Goal: Task Accomplishment & Management: Use online tool/utility

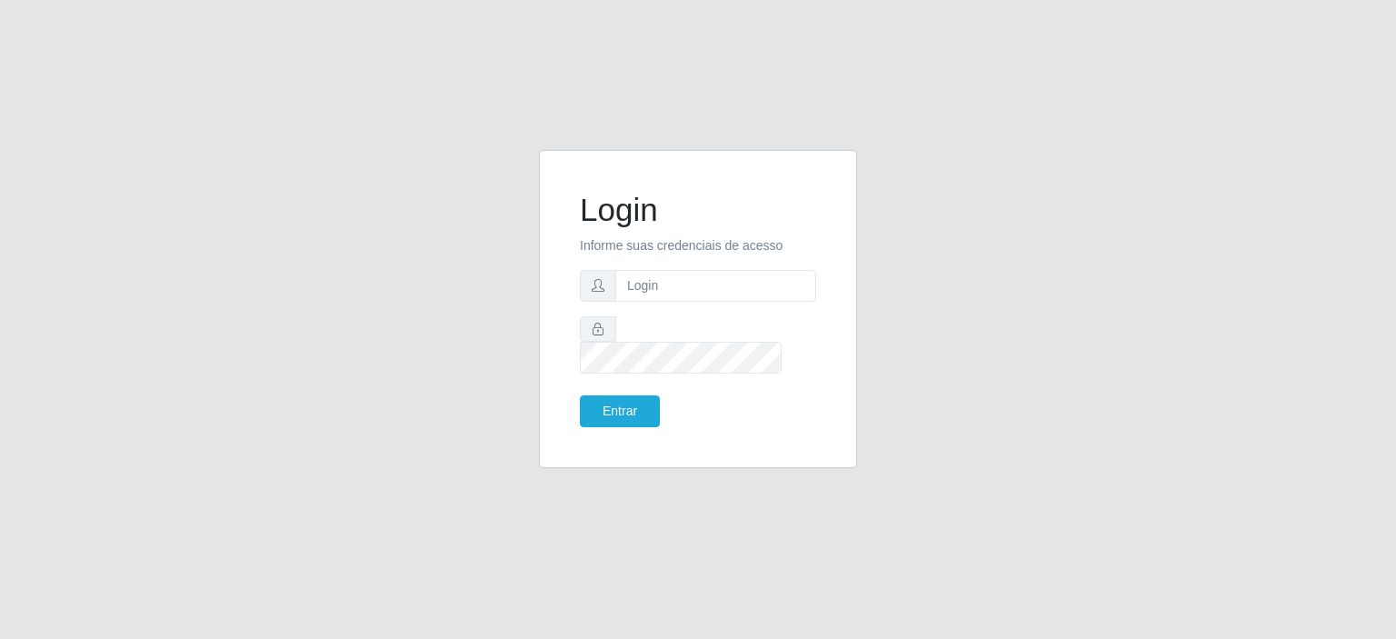
click at [675, 285] on input "text" at bounding box center [715, 286] width 201 height 32
type input "[EMAIL_ADDRESS][DOMAIN_NAME]"
click at [602, 395] on button "Entrar" at bounding box center [620, 411] width 80 height 32
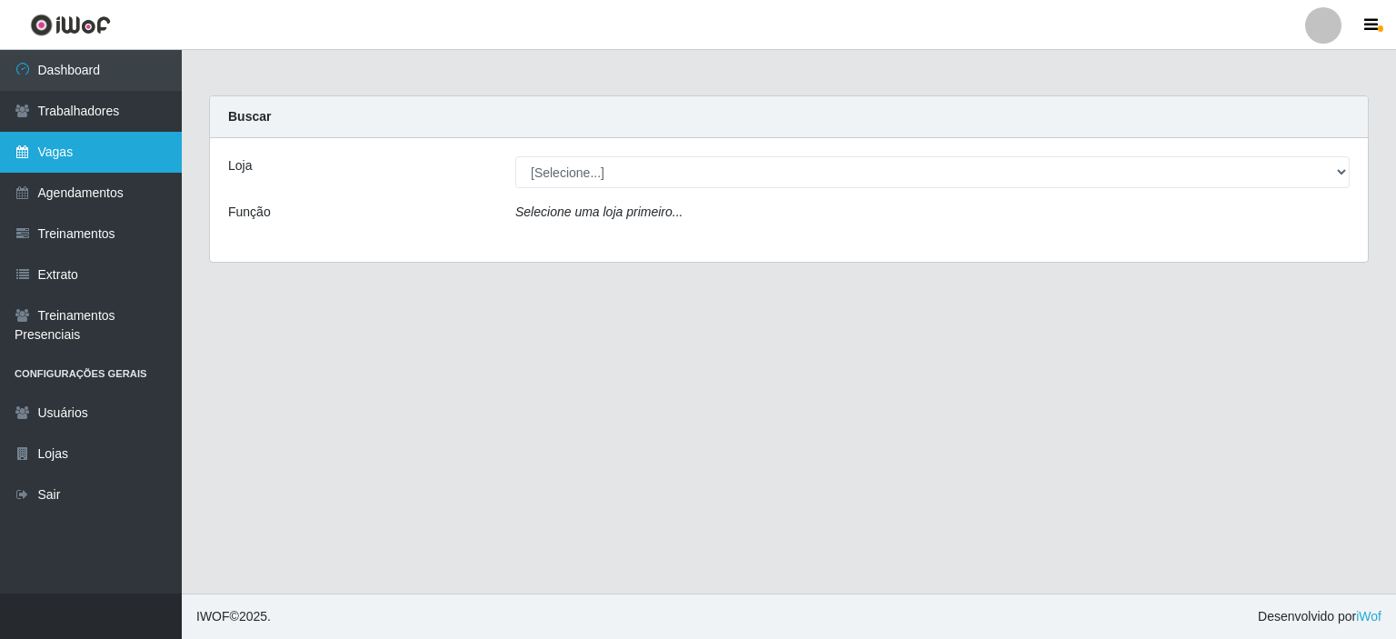
click at [96, 161] on link "Vagas" at bounding box center [91, 152] width 182 height 41
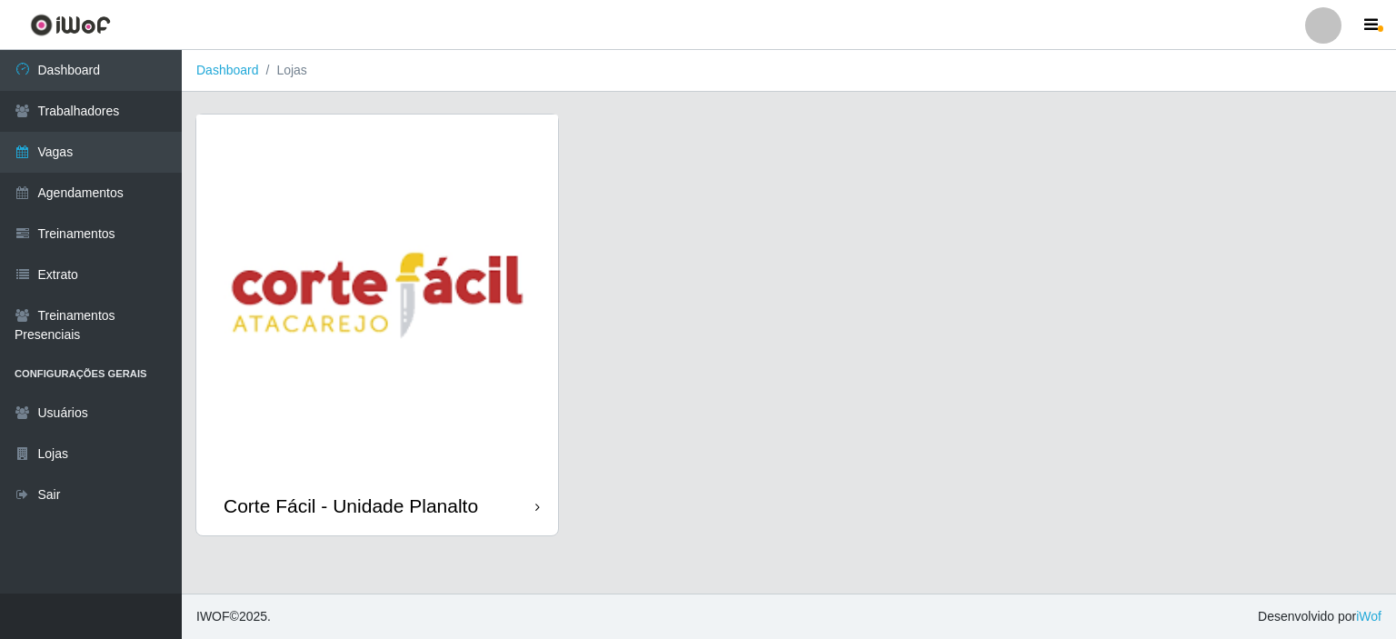
click at [317, 200] on img at bounding box center [377, 295] width 362 height 362
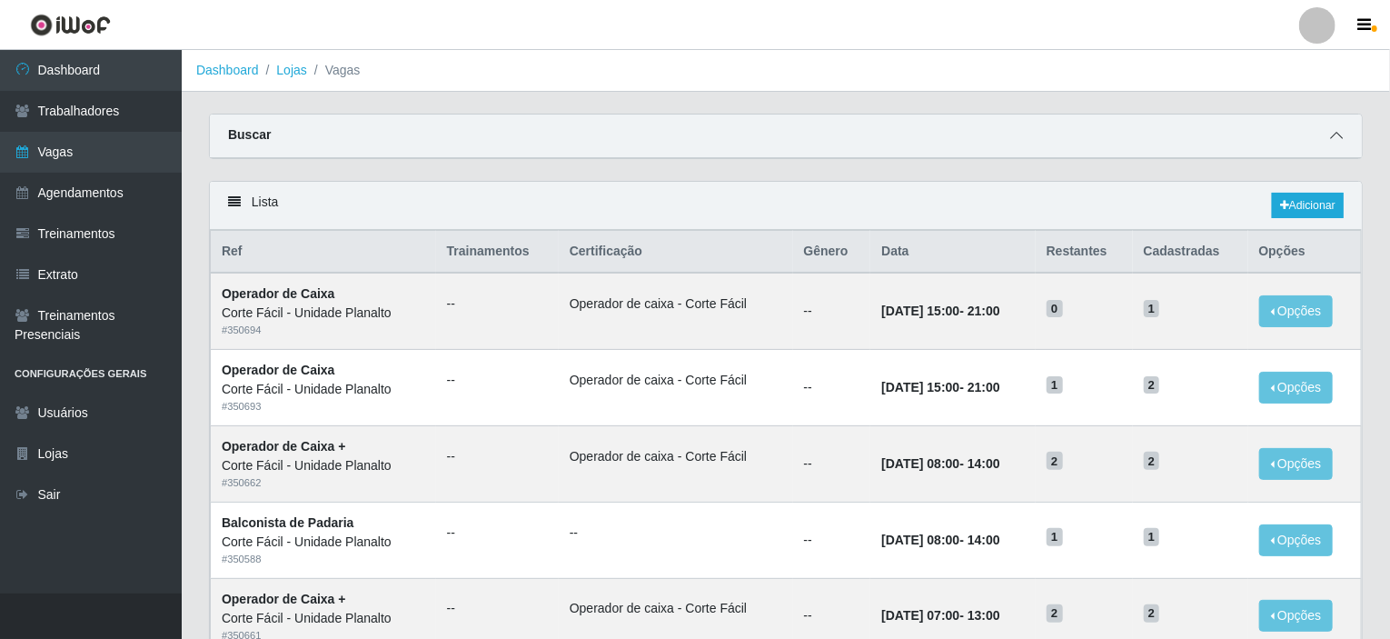
click at [1342, 130] on icon at bounding box center [1336, 135] width 13 height 13
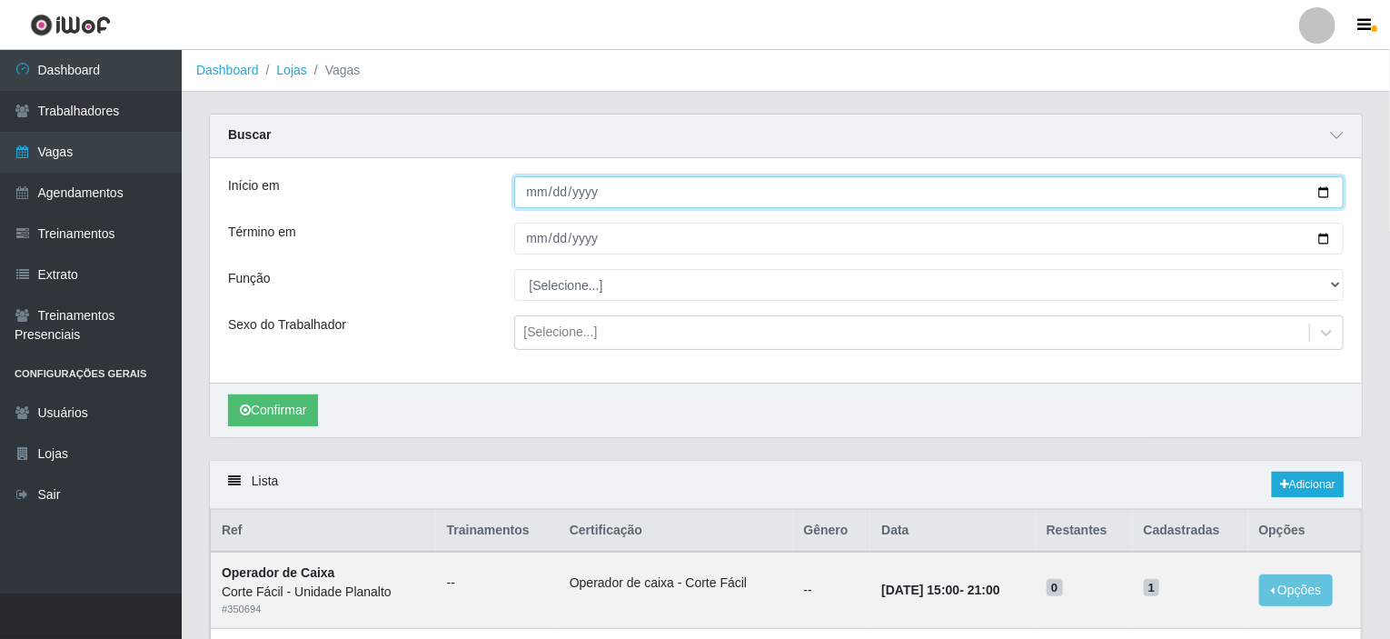
click at [1326, 192] on input "Início em" at bounding box center [929, 192] width 830 height 32
type input "[DATE]"
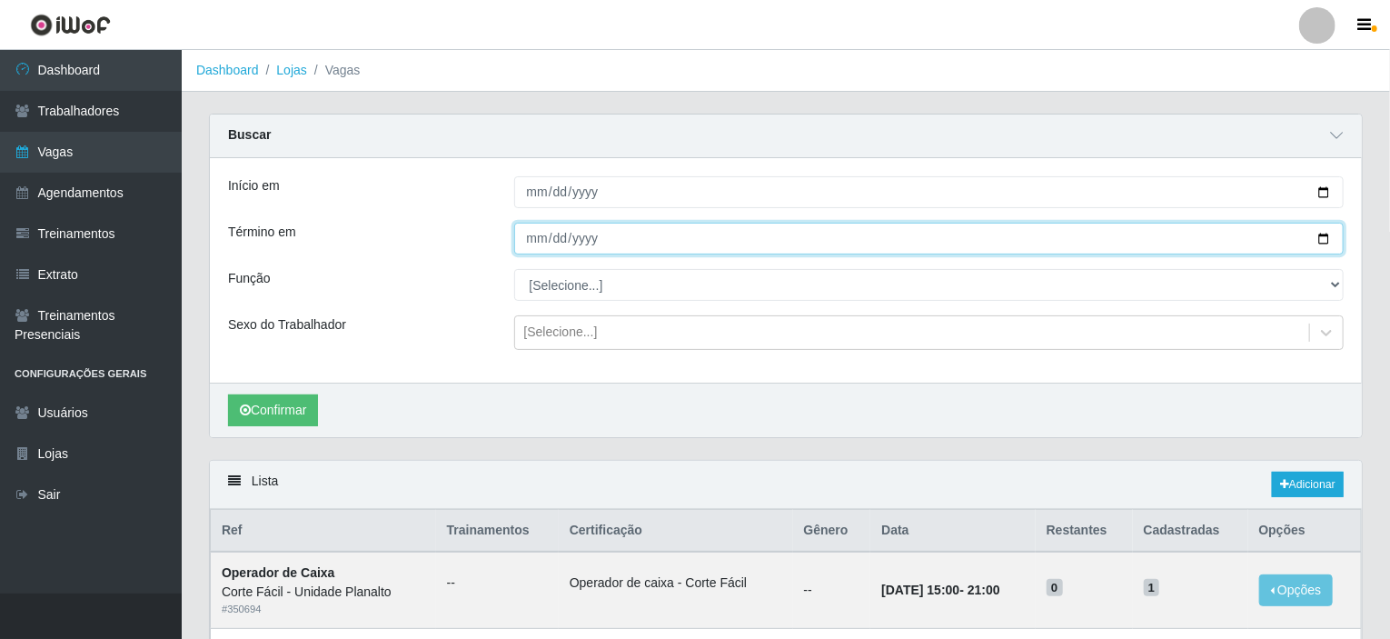
click at [1323, 239] on input "Término em" at bounding box center [929, 239] width 830 height 32
type input "[DATE]"
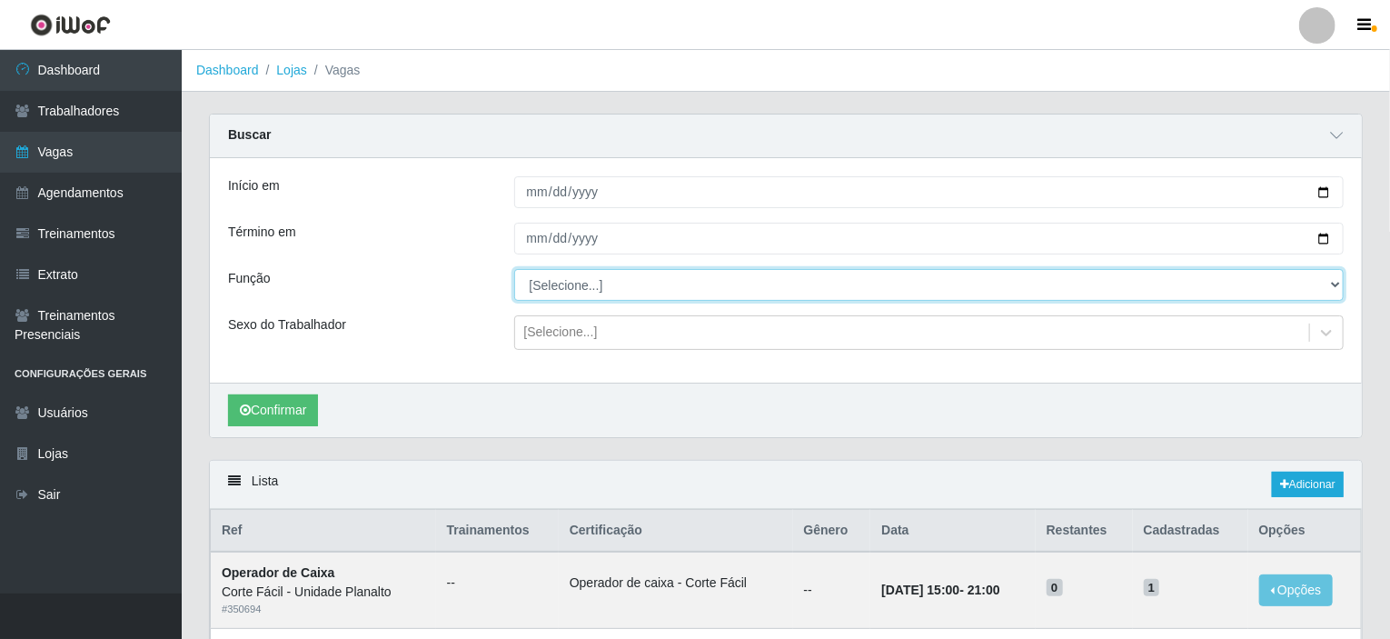
click at [1337, 287] on select "[Selecione...] ASG ASG + ASG ++ Auxiliar de Estacionamento Auxiliar de Estacion…" at bounding box center [929, 285] width 830 height 32
select select "123"
click at [514, 269] on select "[Selecione...] ASG ASG + ASG ++ Auxiliar de Estacionamento Auxiliar de Estacion…" at bounding box center [929, 285] width 830 height 32
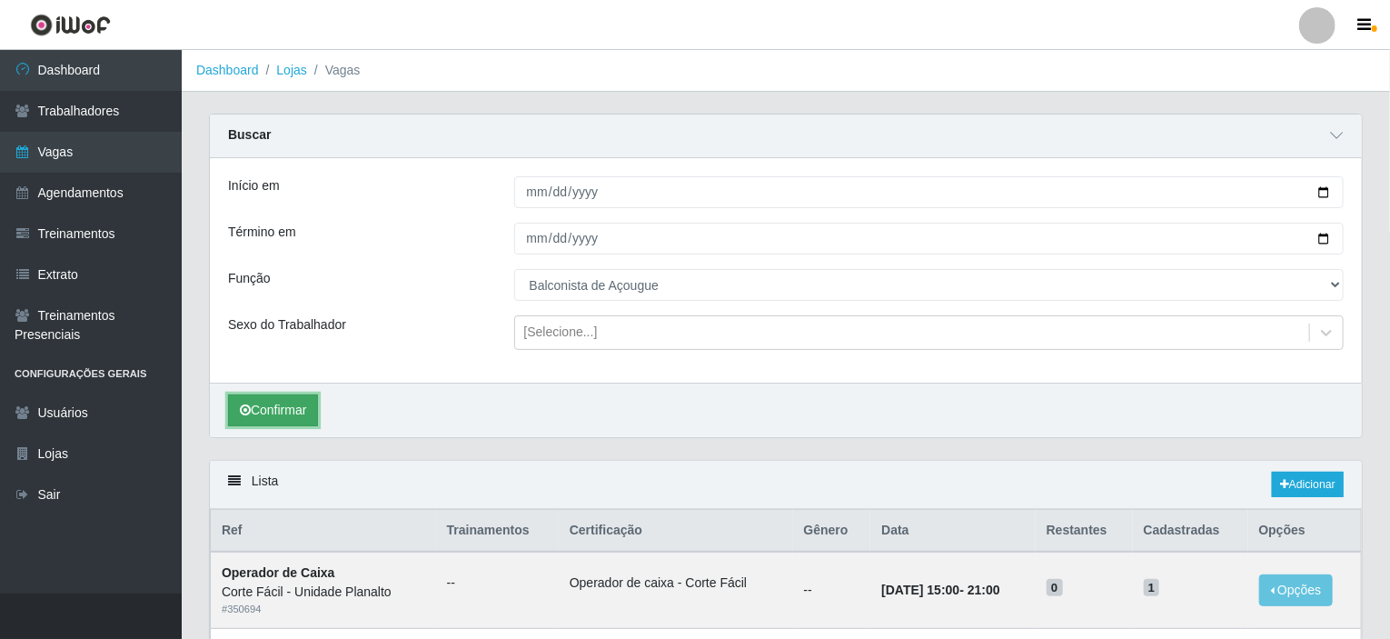
click at [279, 420] on button "Confirmar" at bounding box center [273, 410] width 90 height 32
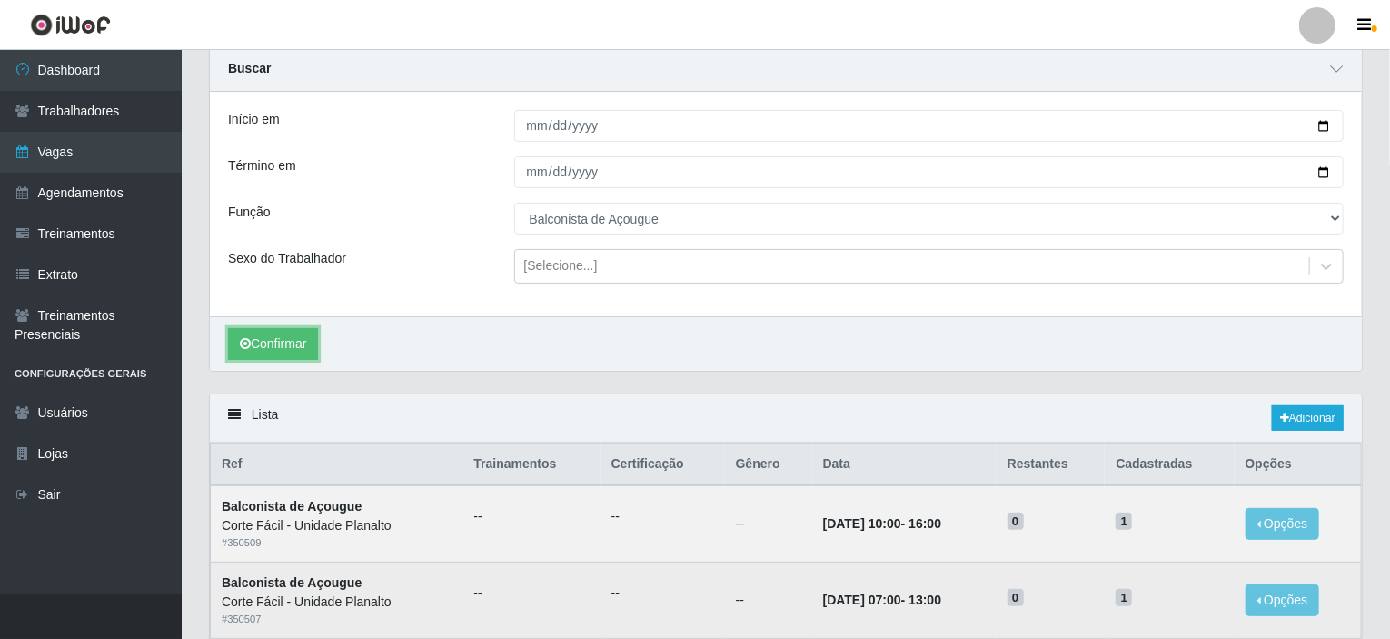
scroll to position [98, 0]
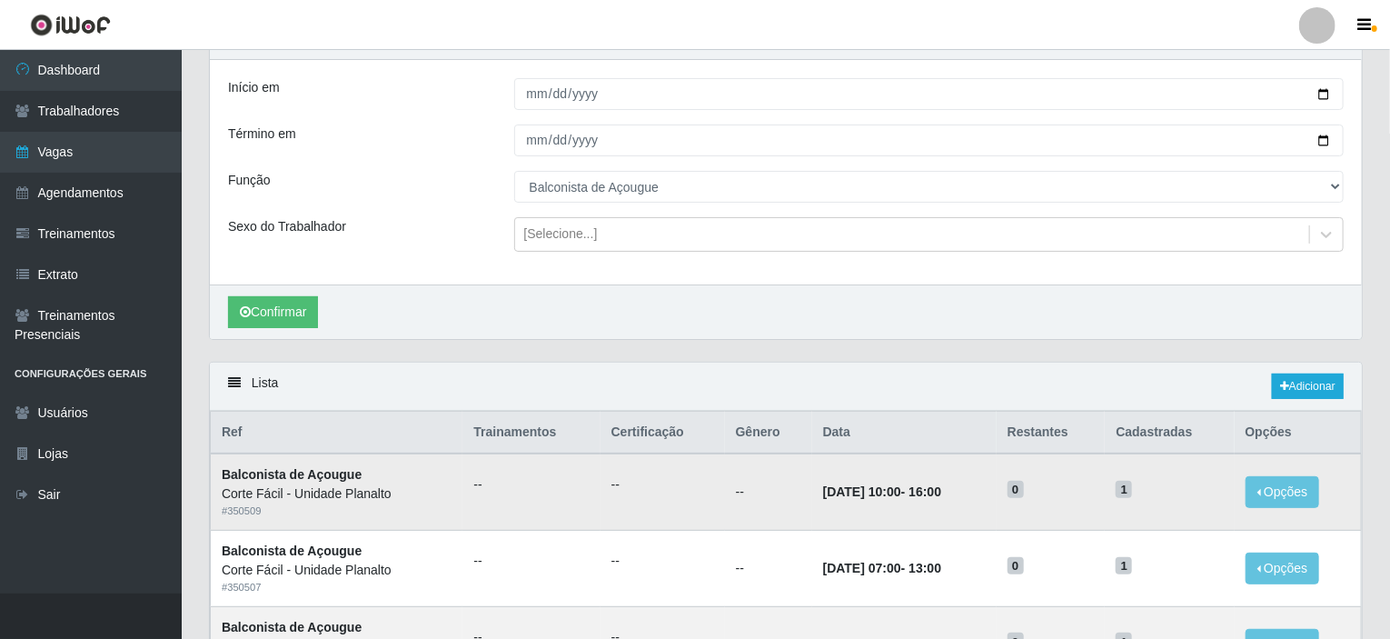
click at [874, 493] on time "[DATE] 10:00" at bounding box center [862, 491] width 78 height 15
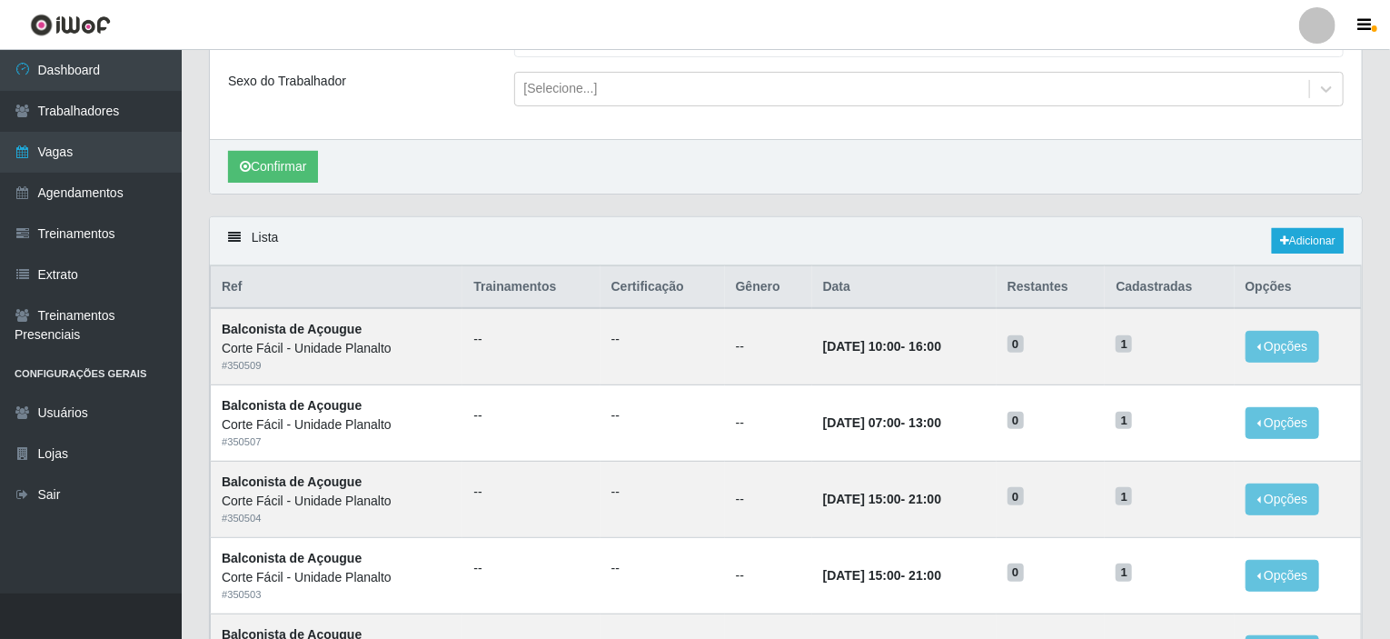
scroll to position [0, 0]
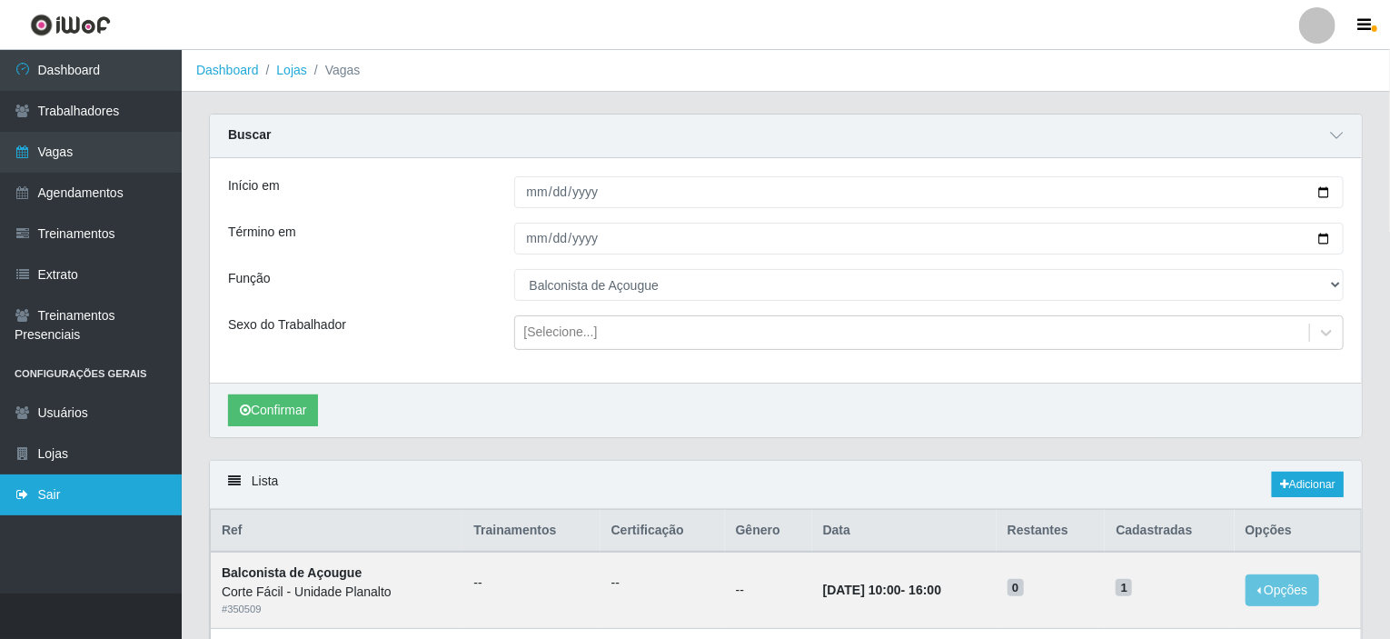
click at [72, 477] on link "Sair" at bounding box center [91, 494] width 182 height 41
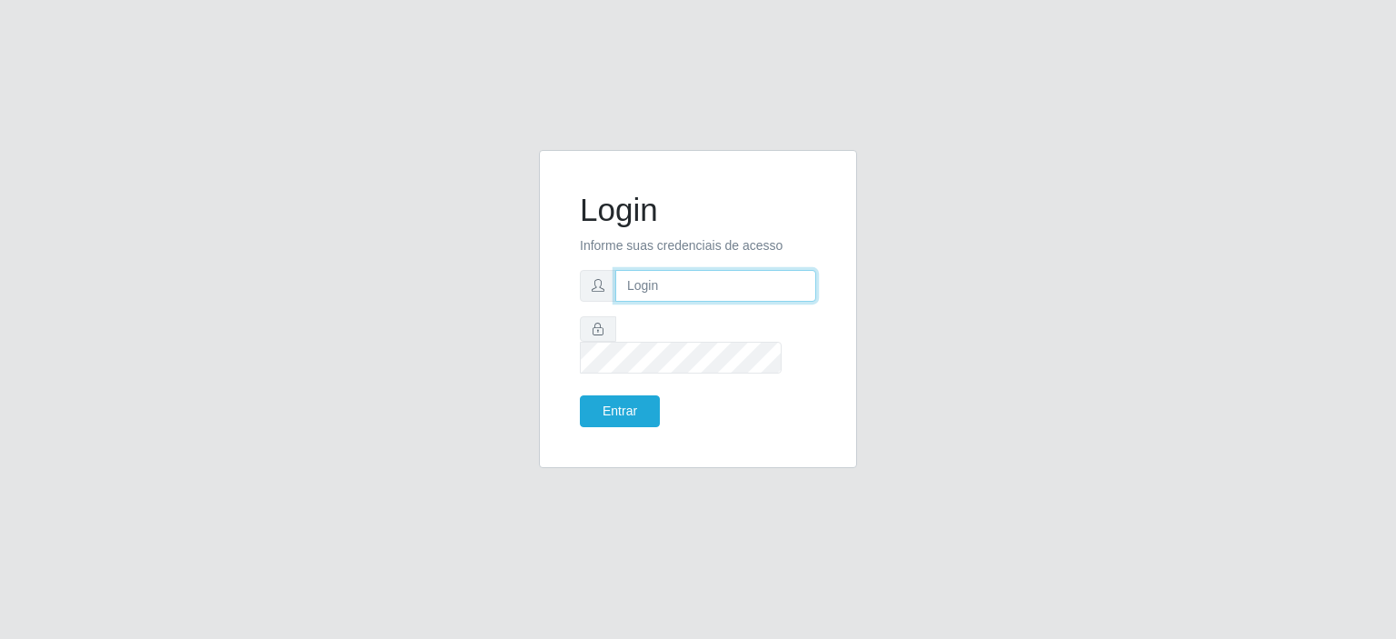
click at [793, 293] on input "text" at bounding box center [715, 286] width 201 height 32
click at [733, 286] on input "text" at bounding box center [715, 286] width 201 height 32
type input "[EMAIL_ADDRESS][DOMAIN_NAME]"
click at [630, 399] on button "Entrar" at bounding box center [620, 411] width 80 height 32
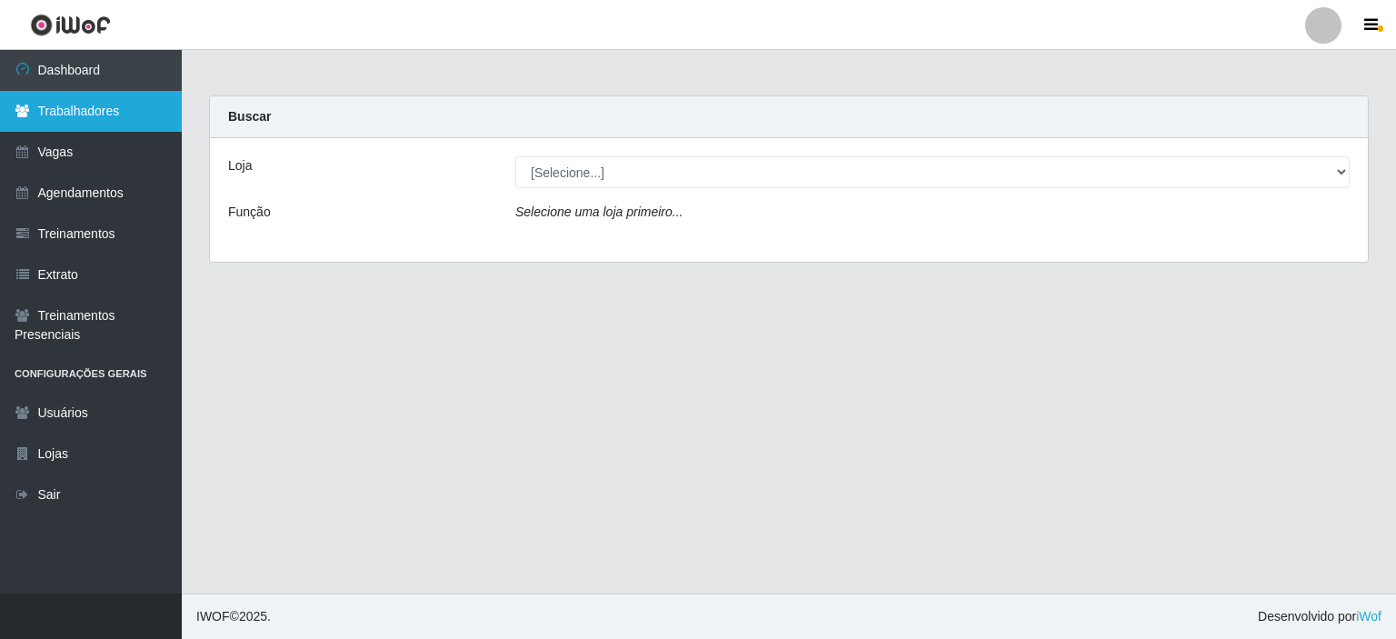
click at [101, 119] on link "Trabalhadores" at bounding box center [91, 111] width 182 height 41
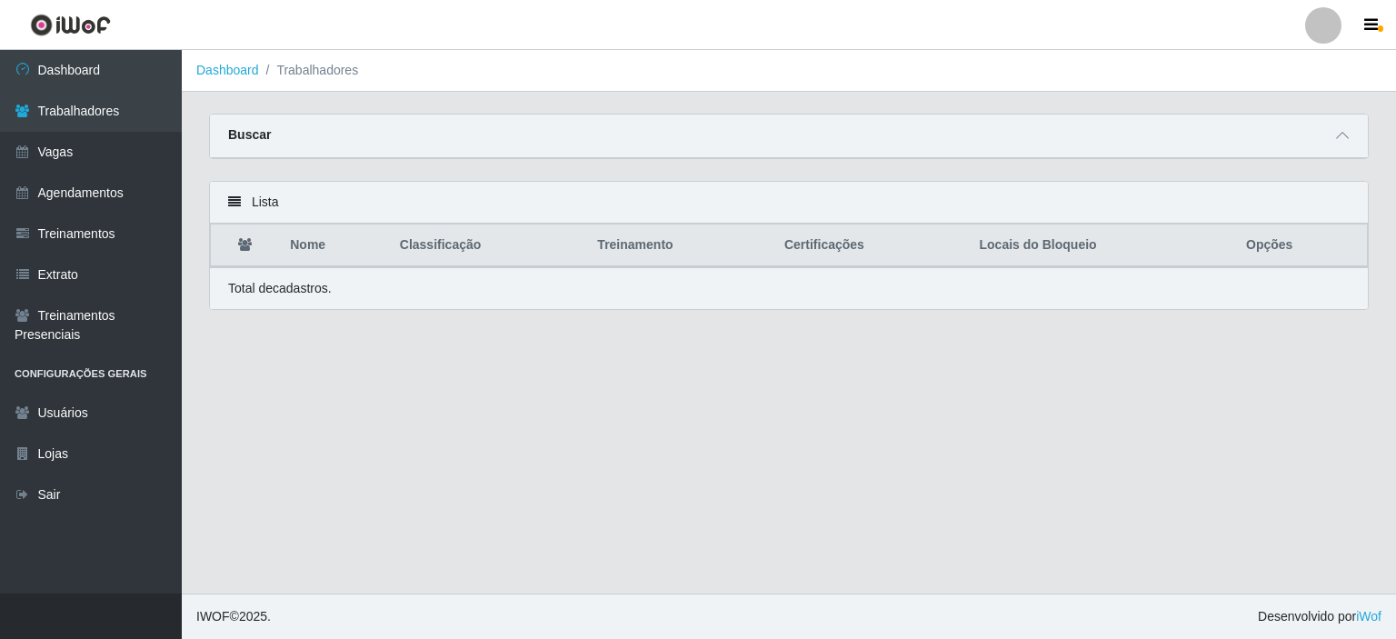
click at [335, 134] on div "Buscar" at bounding box center [789, 136] width 1158 height 44
click at [1344, 136] on icon at bounding box center [1342, 135] width 13 height 13
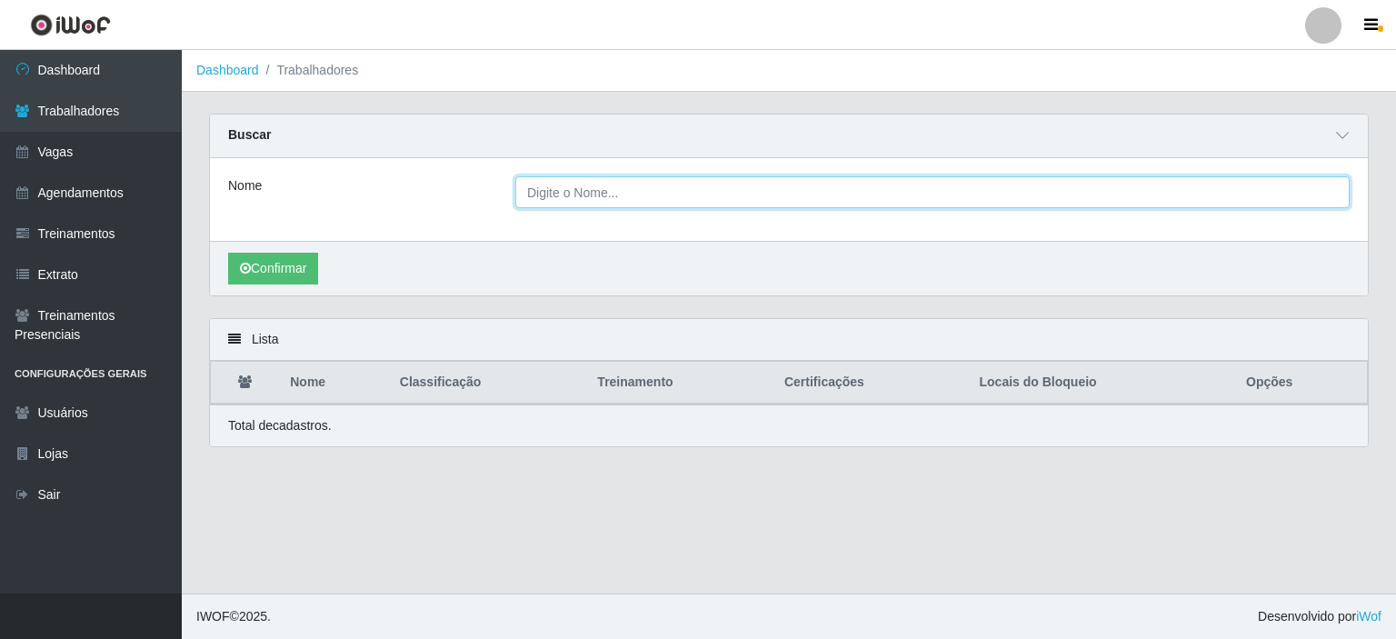
click at [633, 206] on input "Nome" at bounding box center [932, 192] width 834 height 32
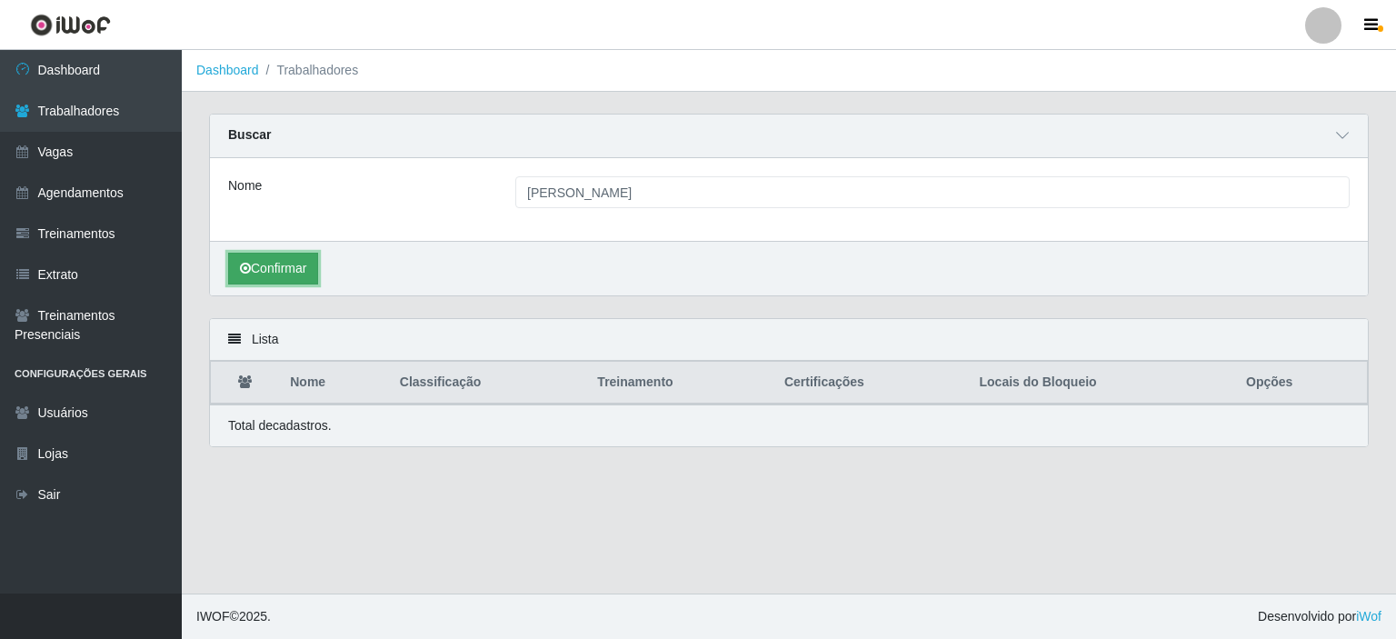
click at [273, 278] on button "Confirmar" at bounding box center [273, 269] width 90 height 32
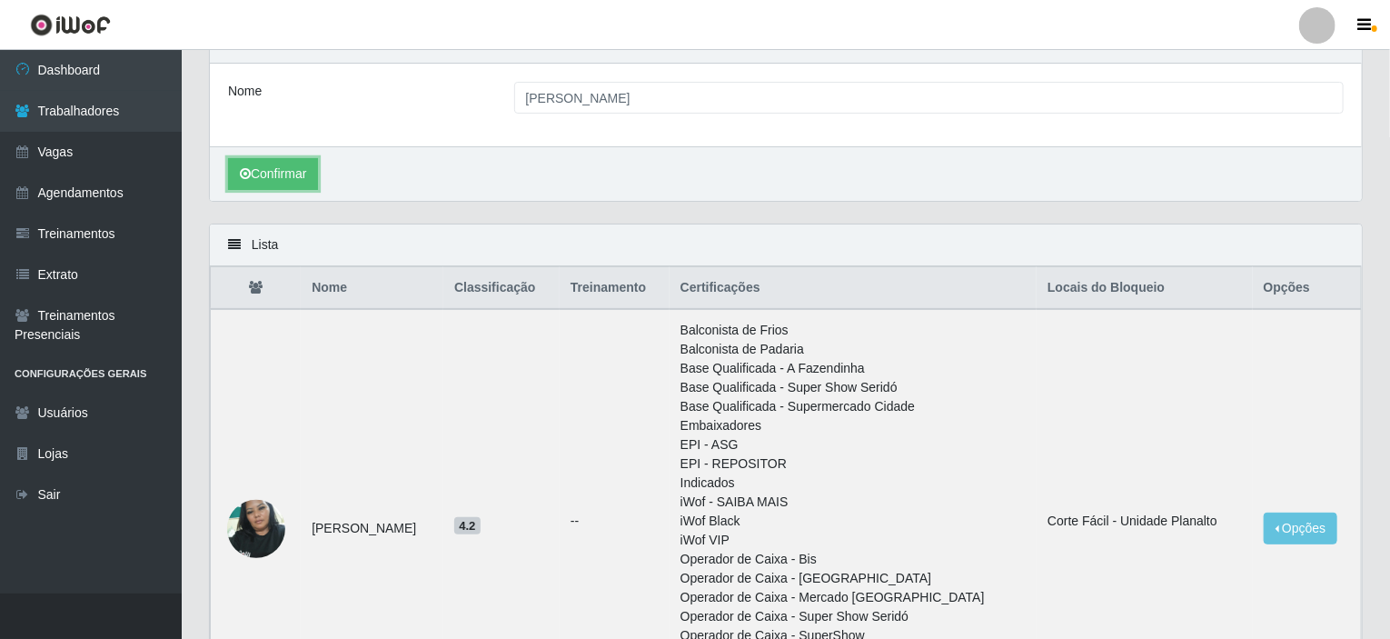
scroll to position [86, 0]
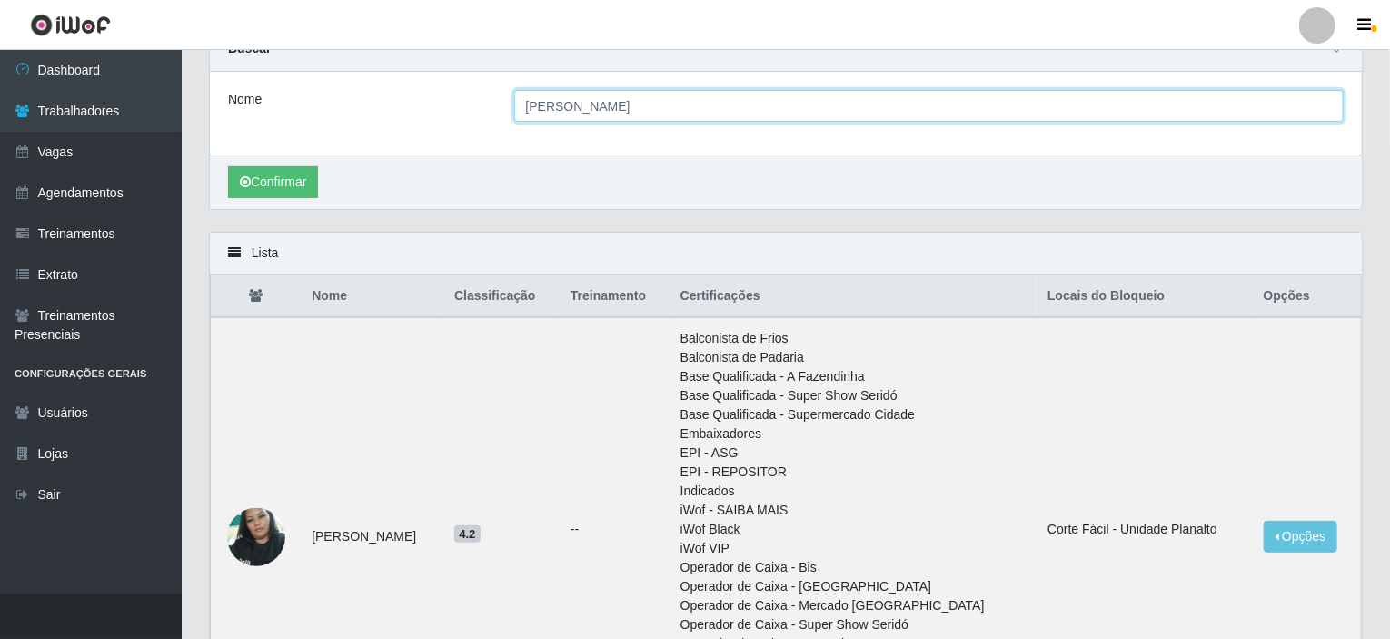
click at [624, 112] on input "[PERSON_NAME]" at bounding box center [929, 106] width 830 height 32
type input "[PERSON_NAME]"
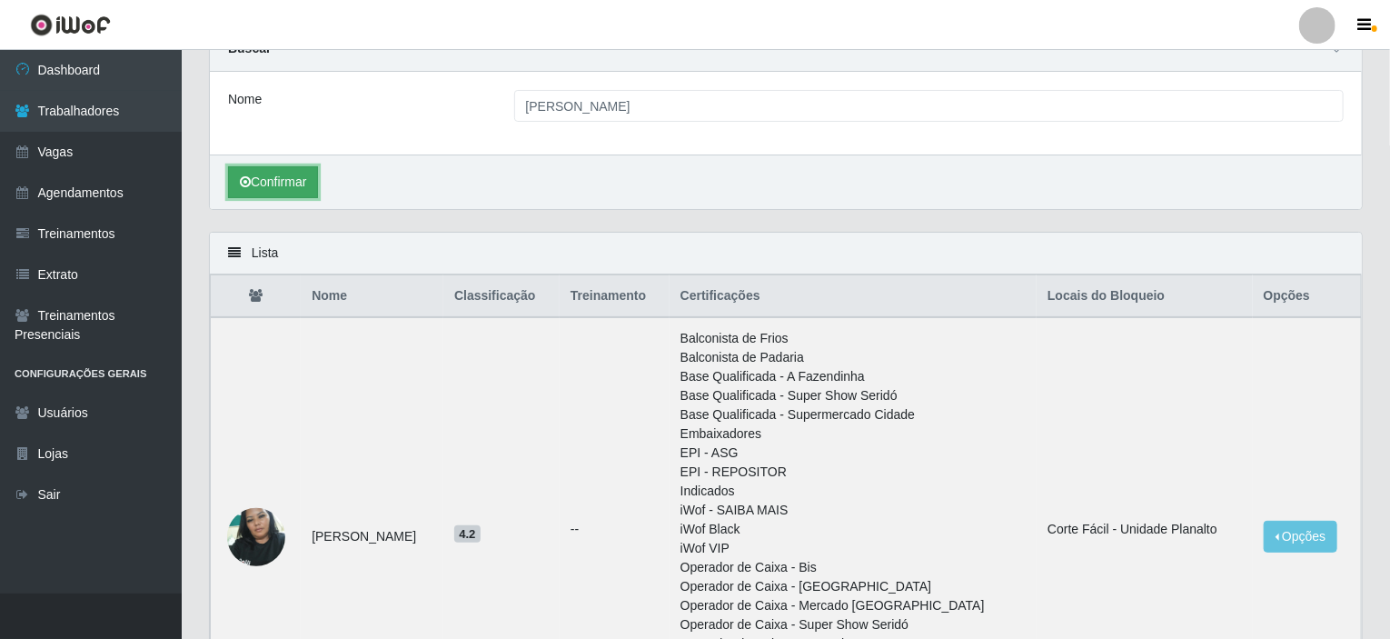
click at [313, 192] on button "Confirmar" at bounding box center [273, 182] width 90 height 32
click at [291, 177] on button "Confirmar" at bounding box center [273, 182] width 90 height 32
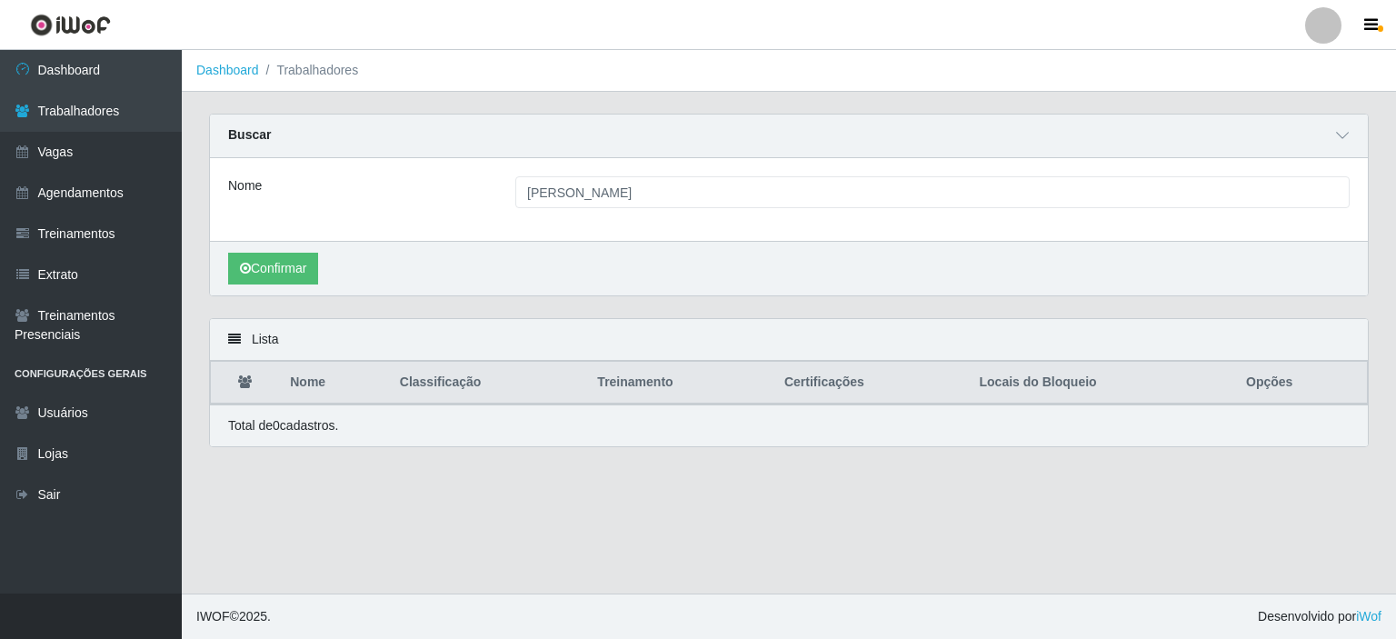
click at [295, 250] on div "Confirmar" at bounding box center [789, 268] width 1158 height 55
click at [287, 263] on button "Confirmar" at bounding box center [273, 269] width 90 height 32
click at [84, 67] on link "Dashboard" at bounding box center [91, 70] width 182 height 41
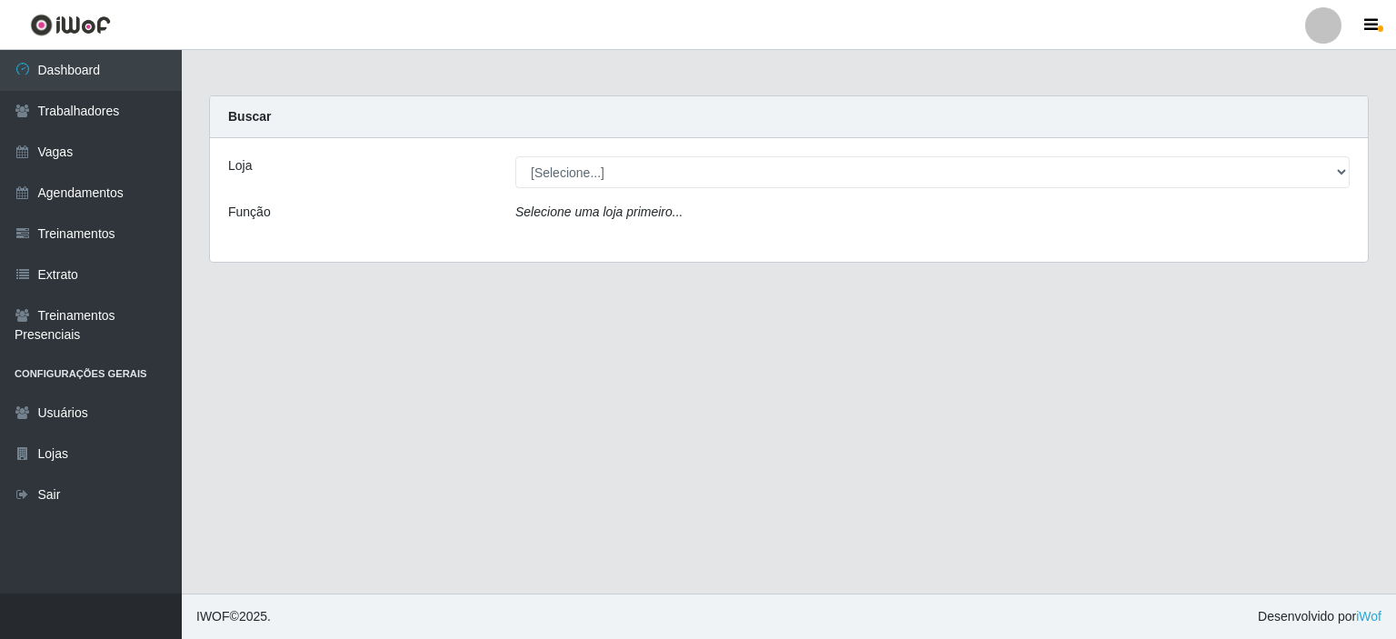
click at [645, 207] on icon "Selecione uma loja primeiro..." at bounding box center [598, 211] width 167 height 15
click at [636, 214] on icon "Selecione uma loja primeiro..." at bounding box center [598, 211] width 167 height 15
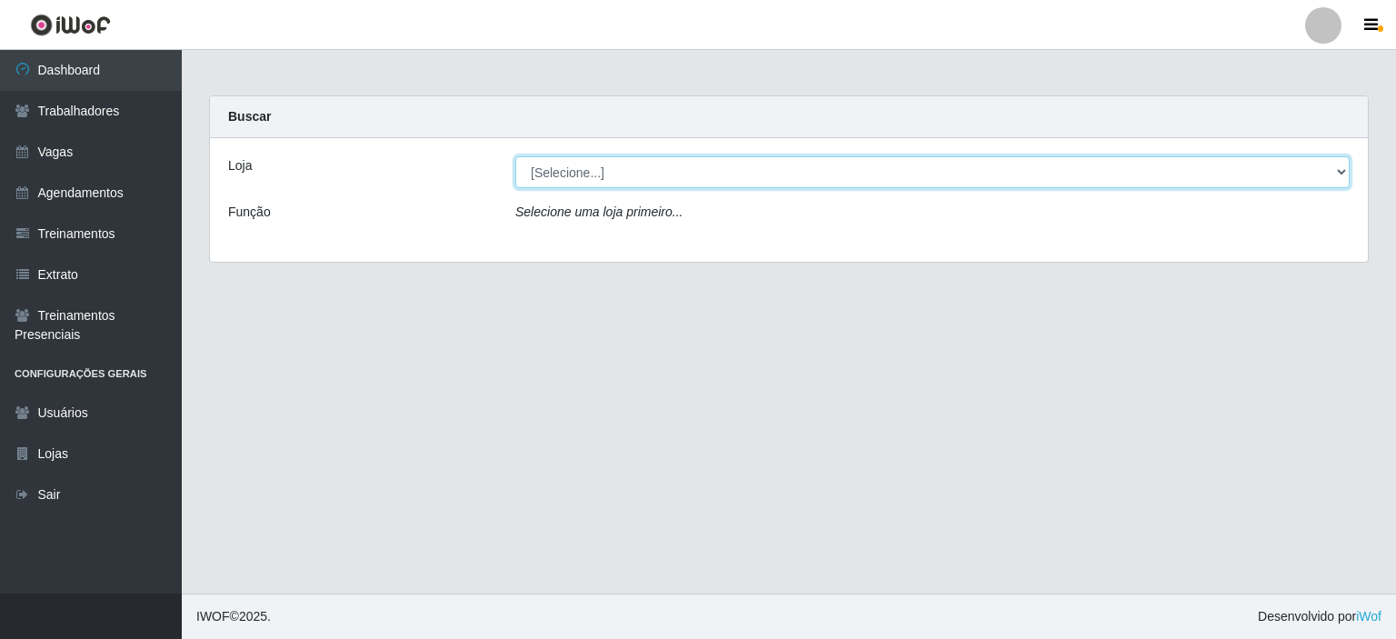
click at [1344, 161] on select "[Selecione...] Corte Fácil - Unidade Planalto" at bounding box center [932, 172] width 834 height 32
select select "202"
click at [515, 156] on select "[Selecione...] Corte Fácil - Unidade Planalto" at bounding box center [932, 172] width 834 height 32
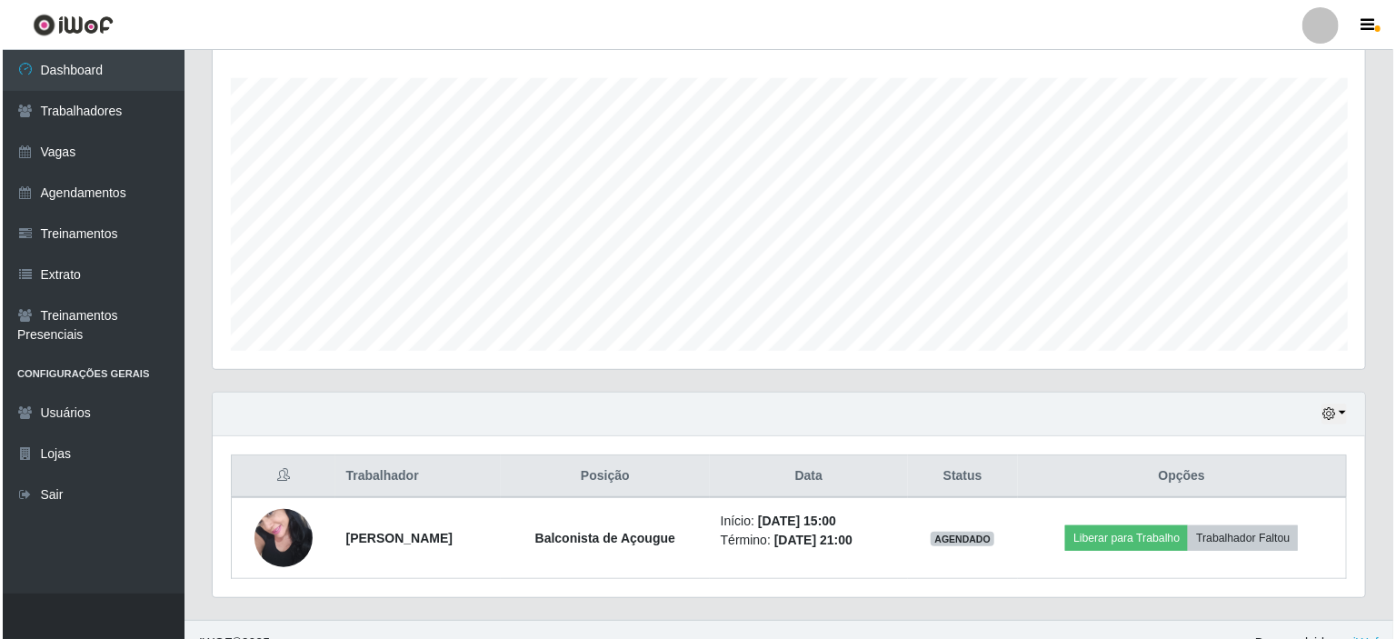
scroll to position [322, 0]
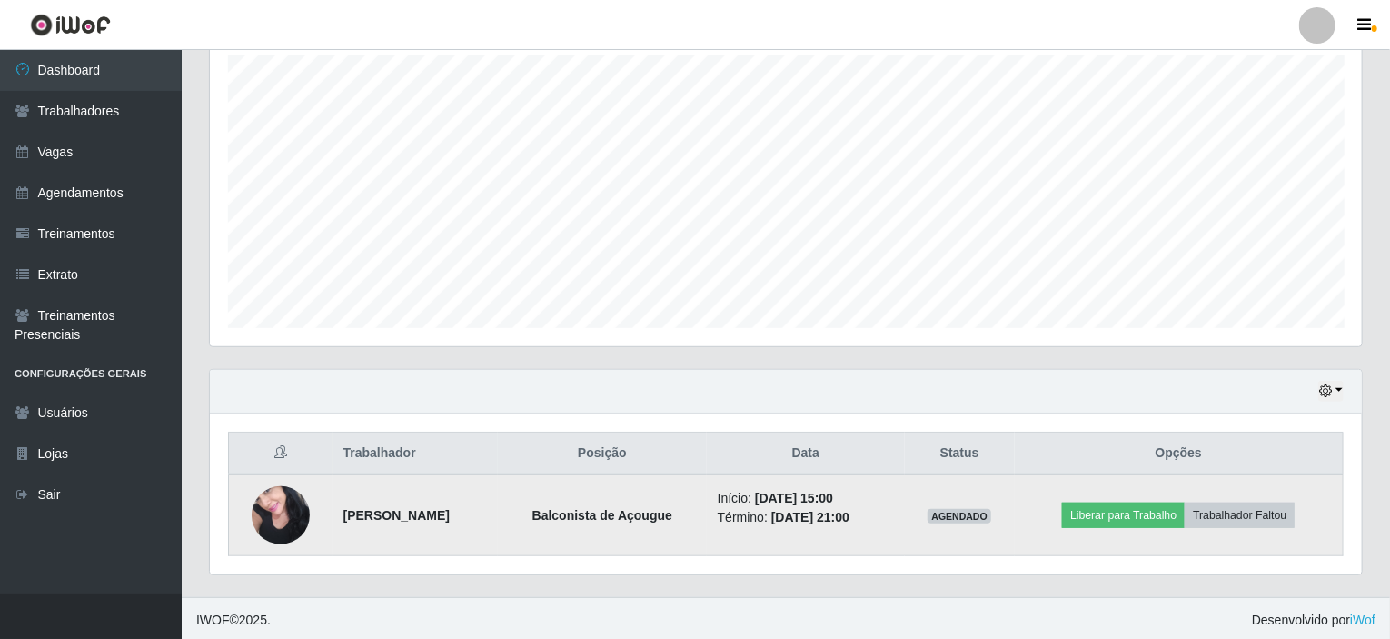
click at [280, 506] on img at bounding box center [281, 514] width 58 height 77
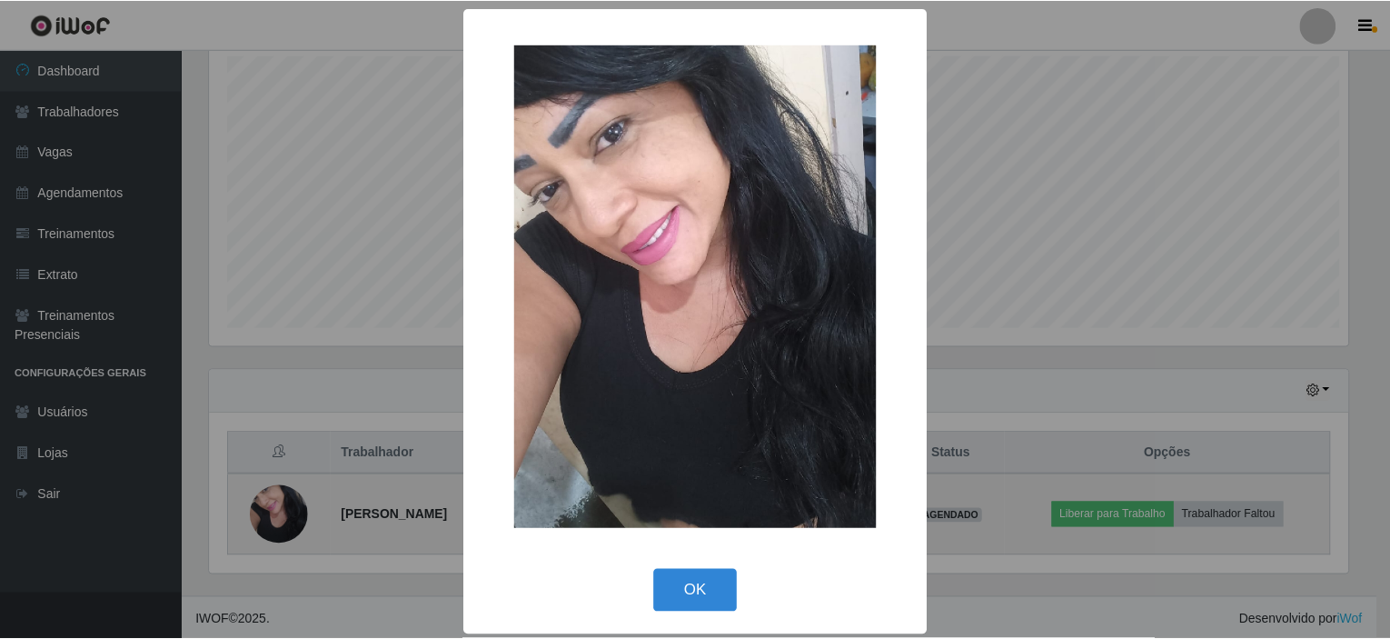
scroll to position [377, 1145]
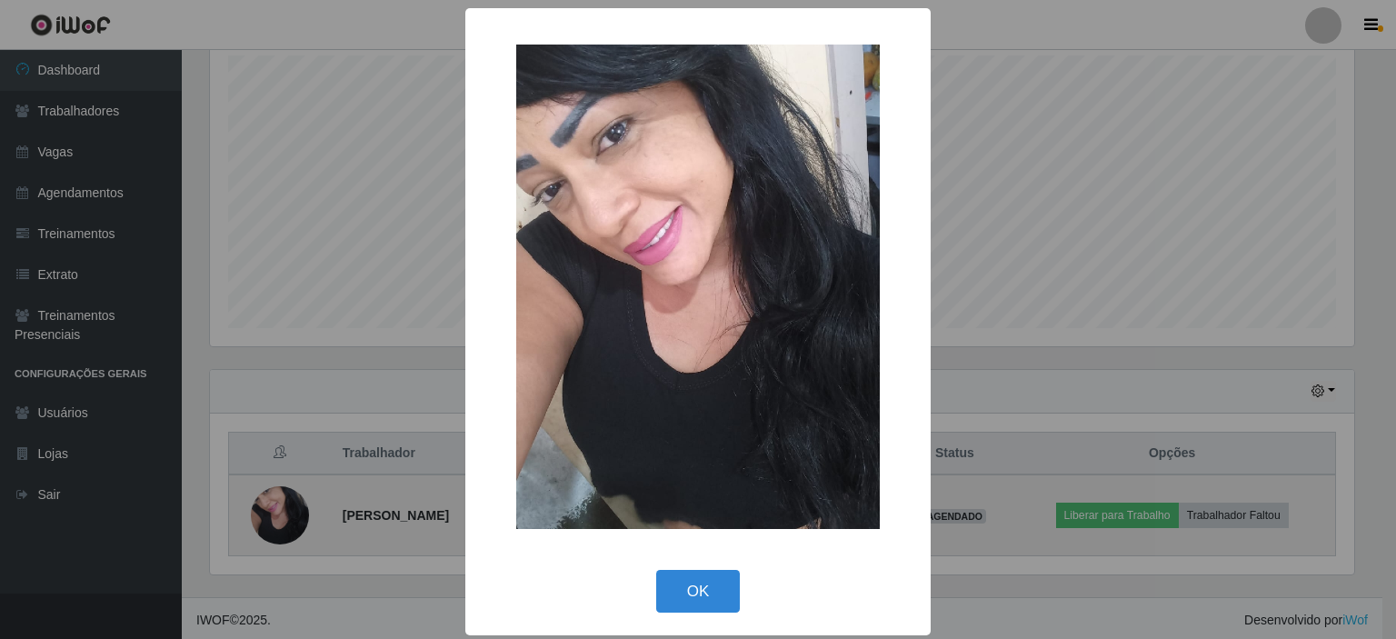
click at [280, 506] on div "× OK Cancel" at bounding box center [698, 319] width 1396 height 639
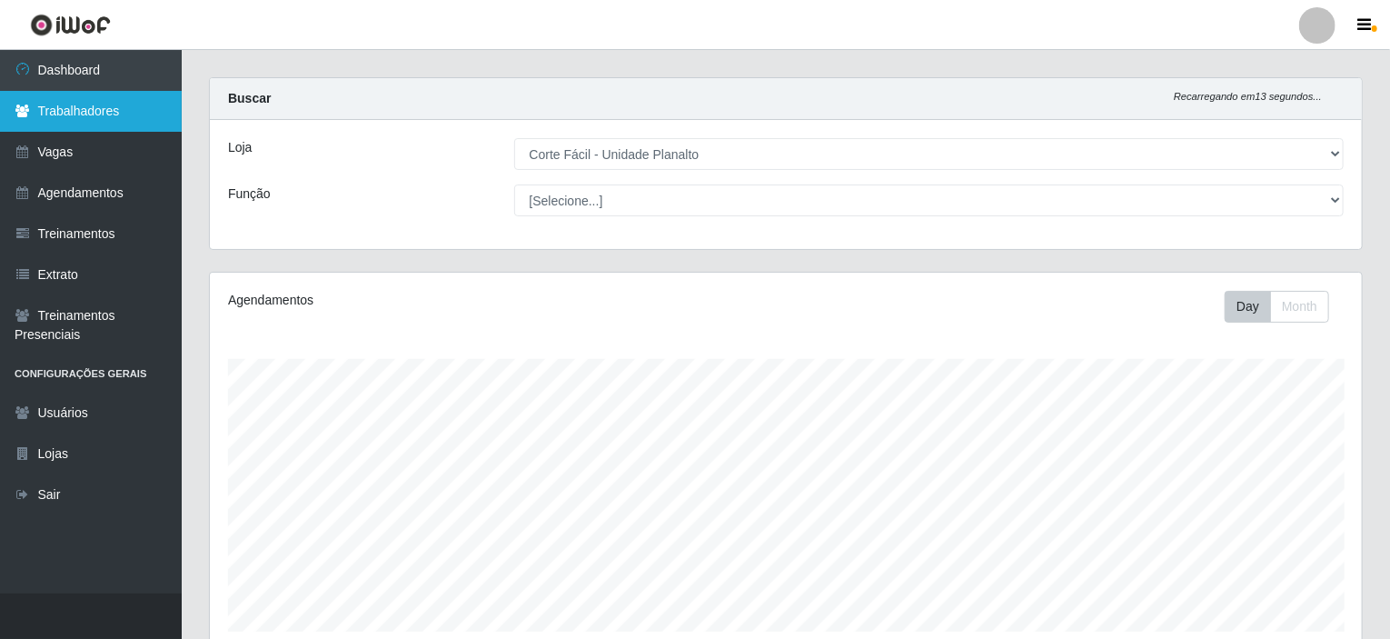
scroll to position [0, 0]
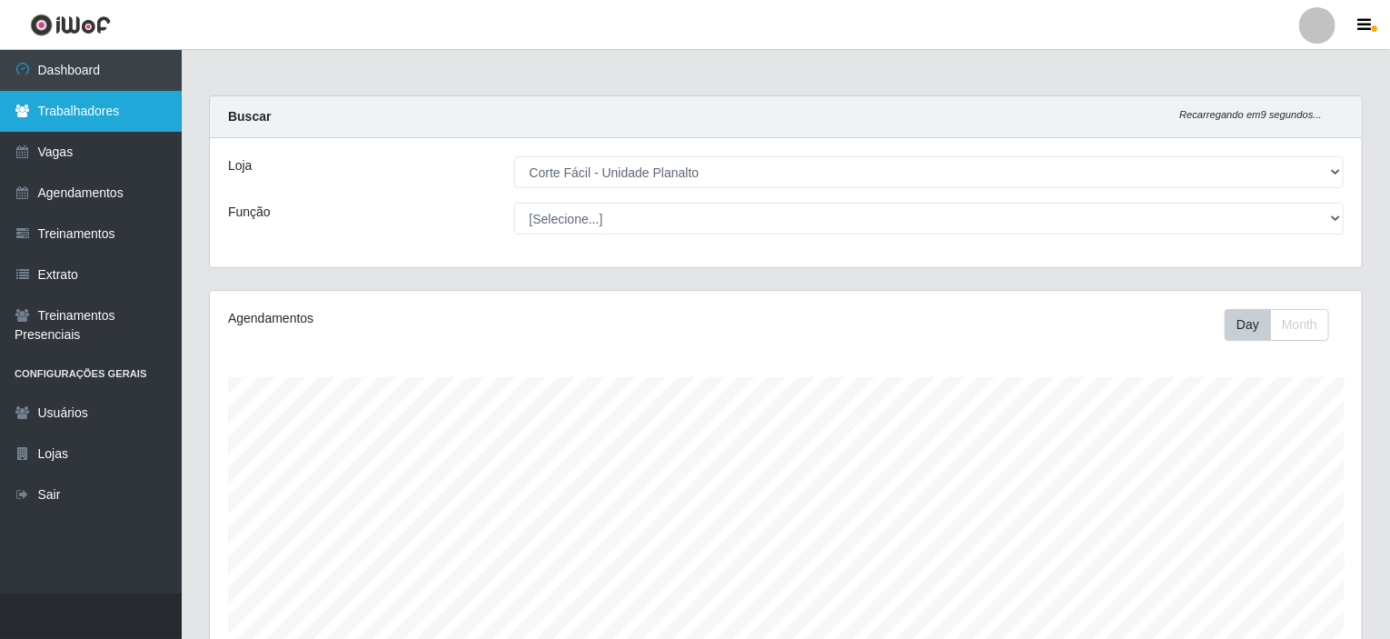
click at [72, 117] on link "Trabalhadores" at bounding box center [91, 111] width 182 height 41
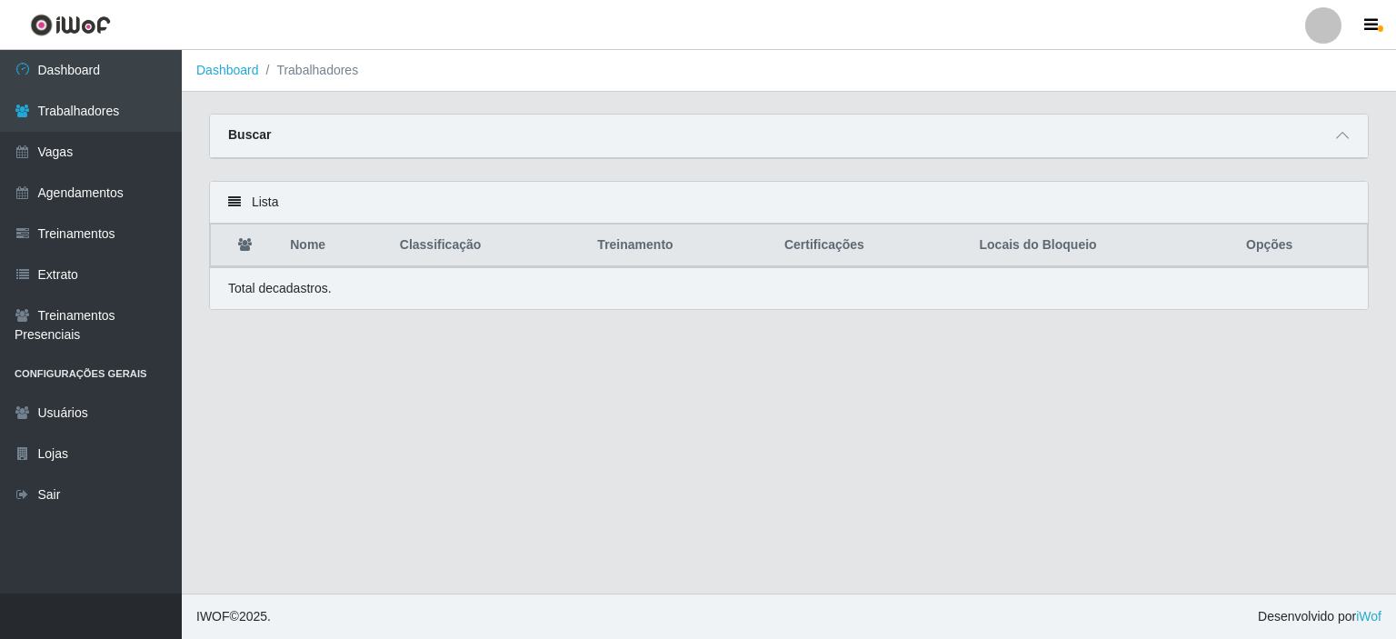
click at [345, 125] on div "Buscar" at bounding box center [789, 136] width 1158 height 44
click at [327, 134] on div "Buscar" at bounding box center [789, 136] width 1158 height 44
click at [1335, 142] on span at bounding box center [1342, 135] width 22 height 21
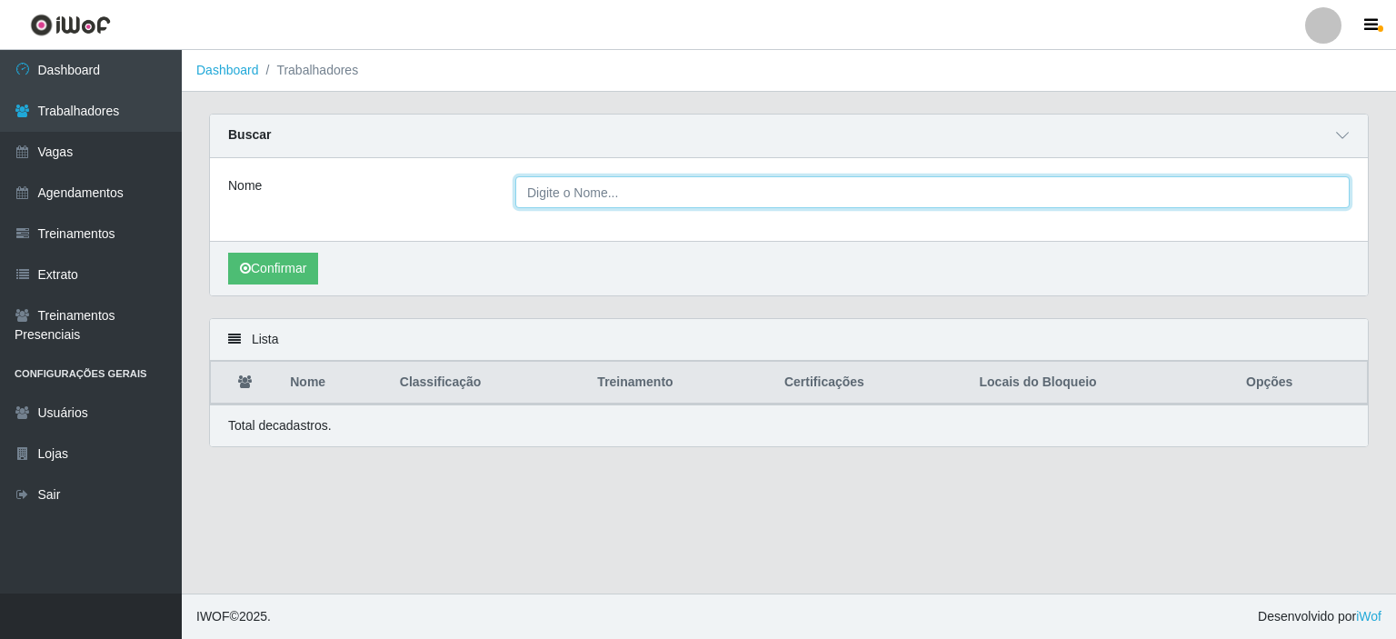
click at [672, 191] on input "Nome" at bounding box center [932, 192] width 834 height 32
type input "OZINETE"
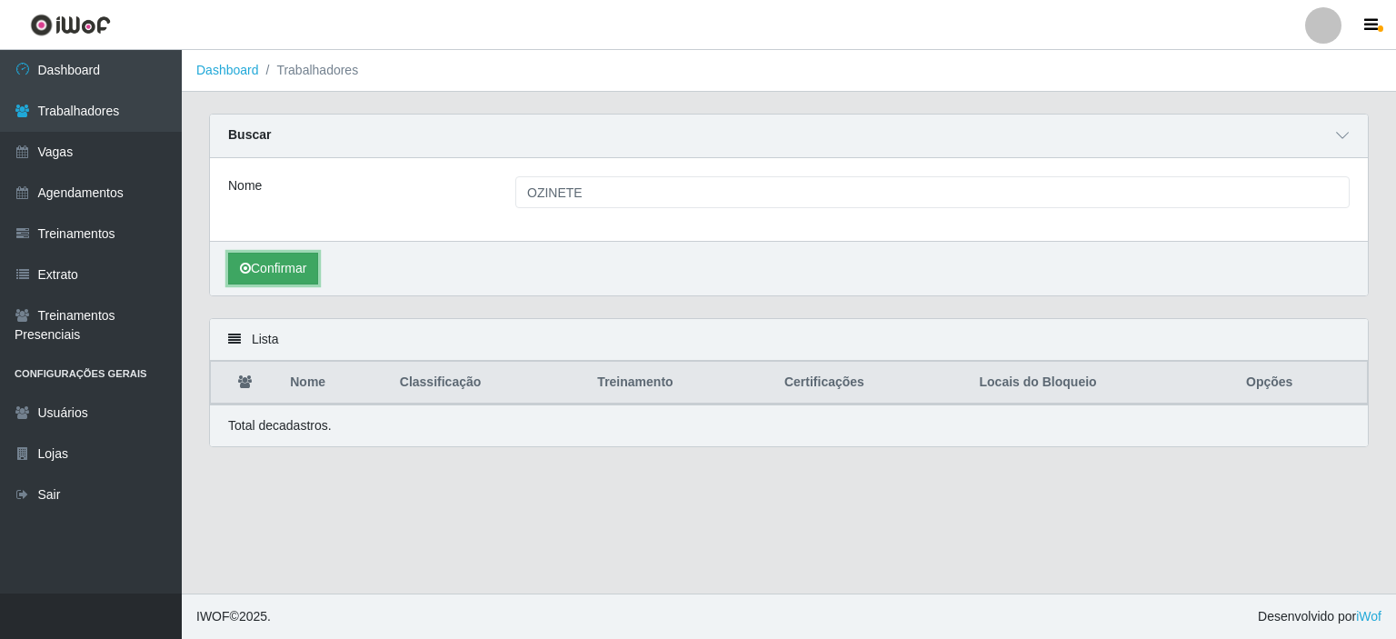
click at [255, 267] on button "Confirmar" at bounding box center [273, 269] width 90 height 32
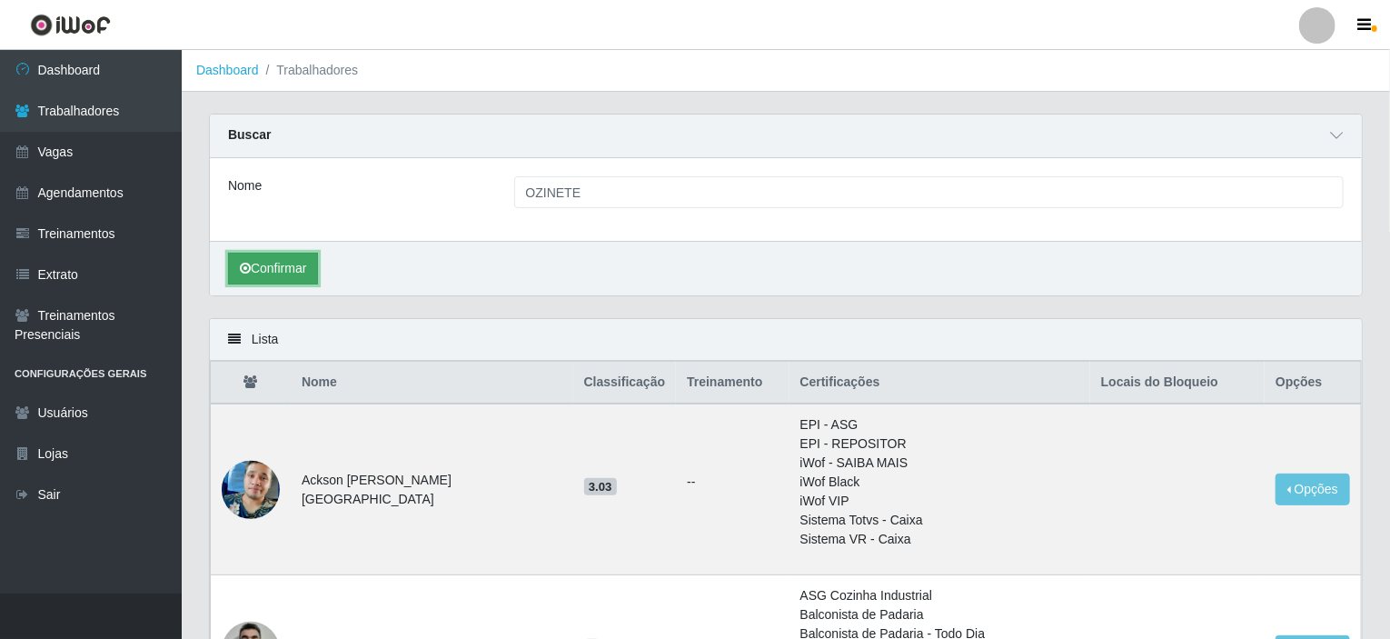
click at [270, 268] on button "Confirmar" at bounding box center [273, 269] width 90 height 32
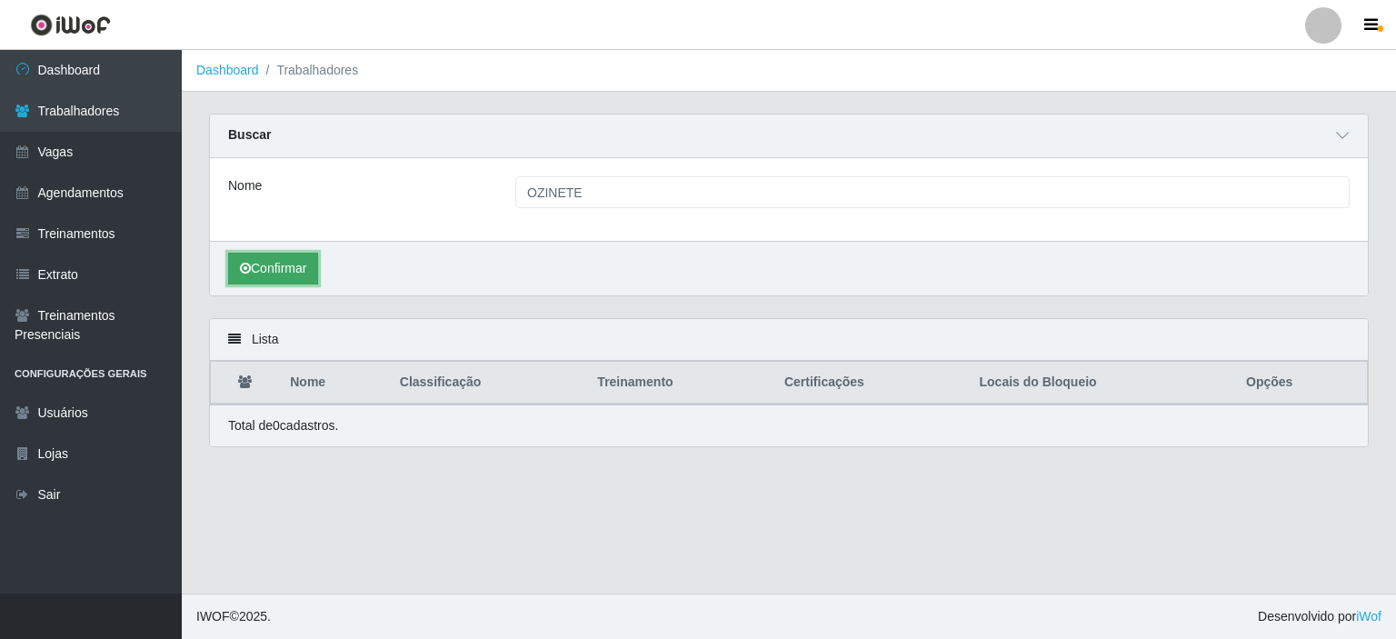
click at [268, 272] on button "Confirmar" at bounding box center [273, 269] width 90 height 32
click at [294, 273] on button "Confirmar" at bounding box center [273, 269] width 90 height 32
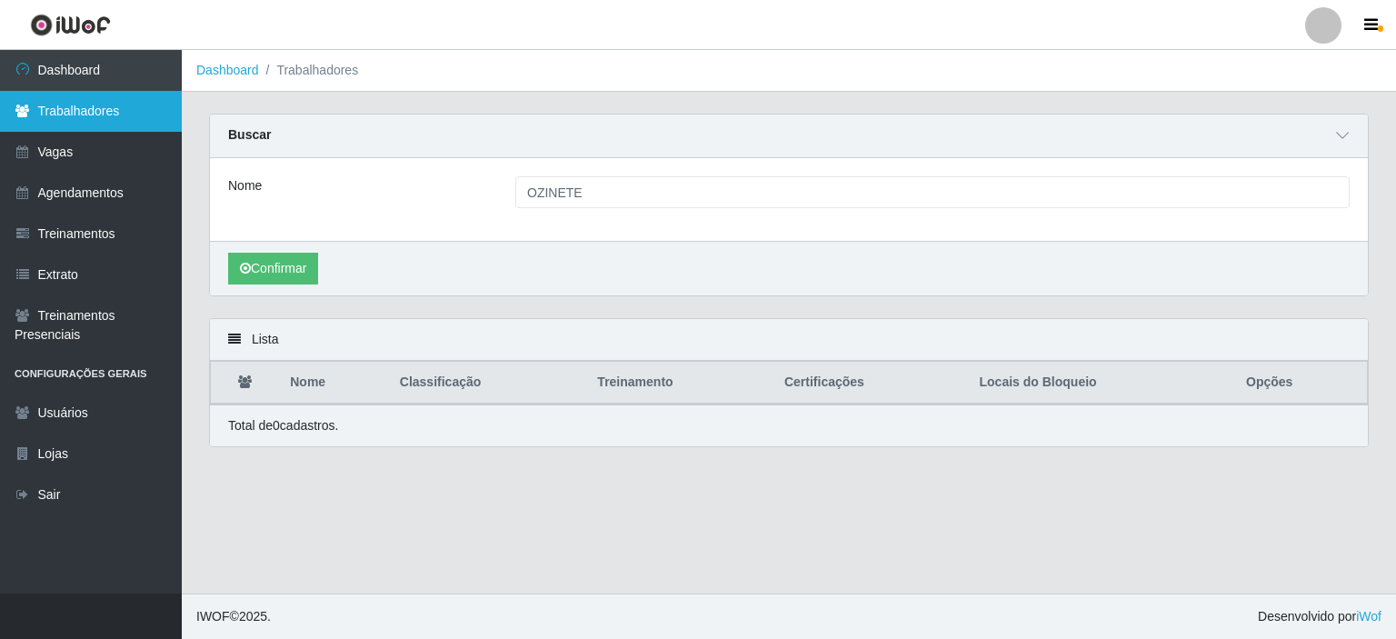
click at [65, 113] on link "Trabalhadores" at bounding box center [91, 111] width 182 height 41
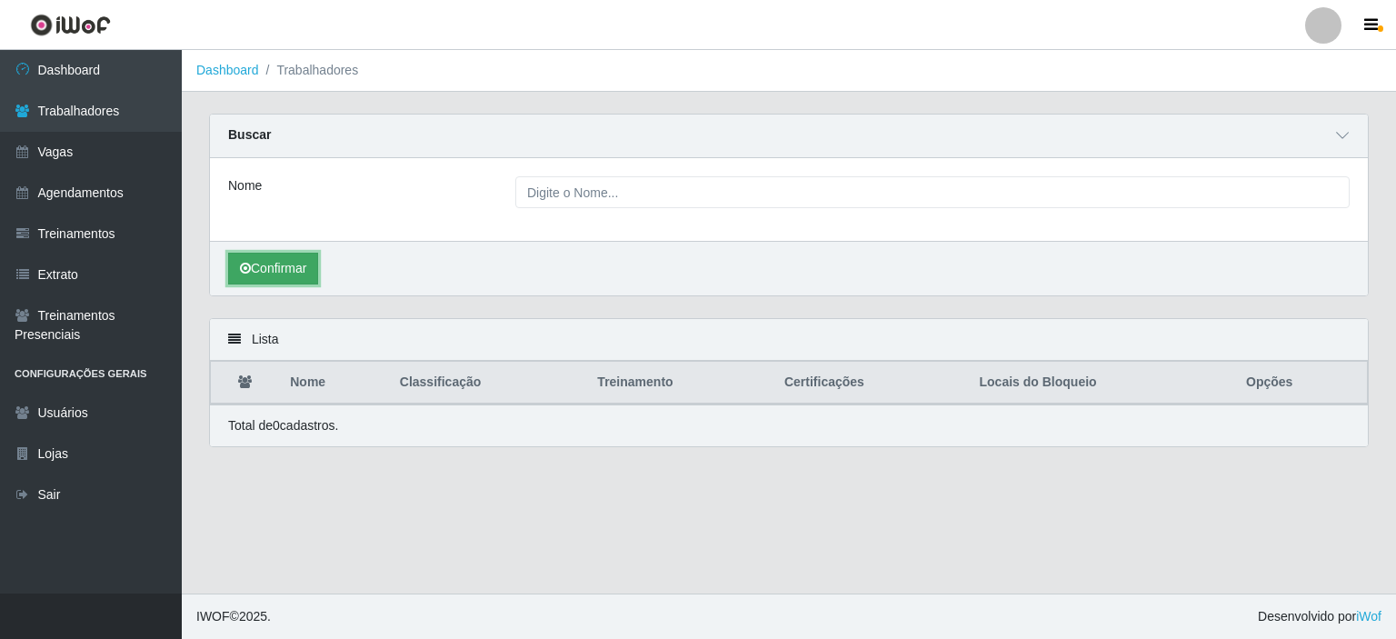
click at [280, 279] on button "Confirmar" at bounding box center [273, 269] width 90 height 32
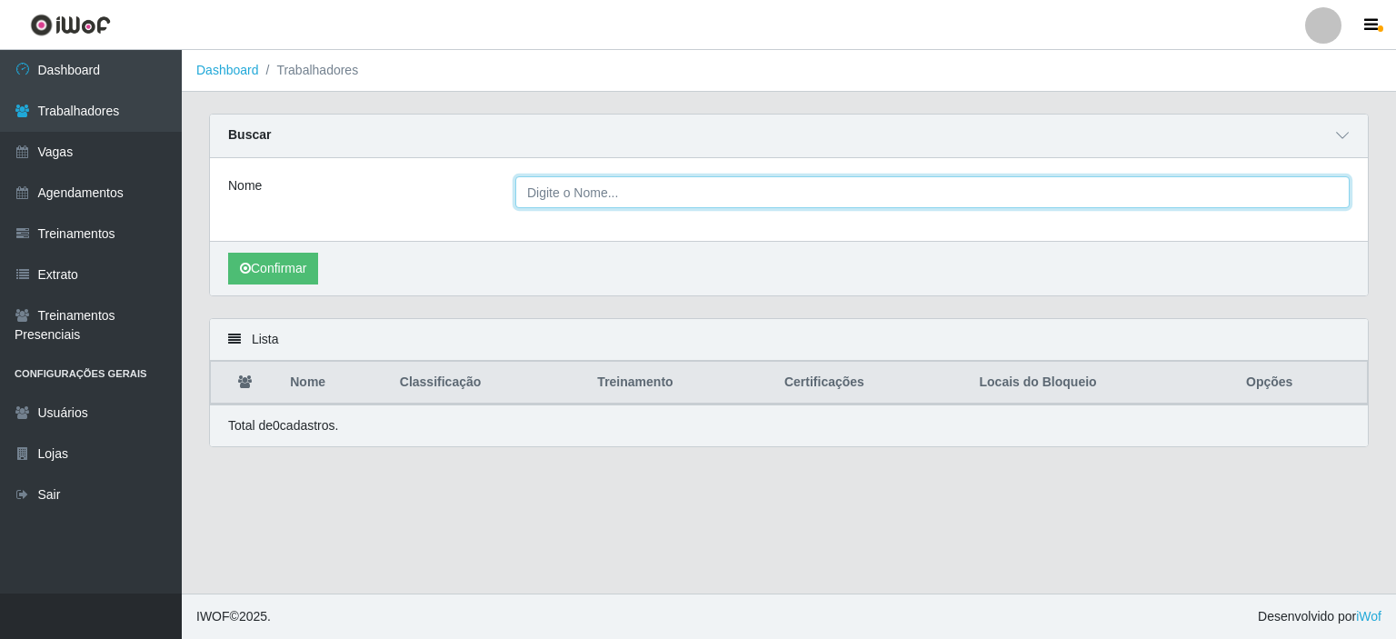
click at [580, 182] on input "Nome" at bounding box center [932, 192] width 834 height 32
type input "OZINETE"
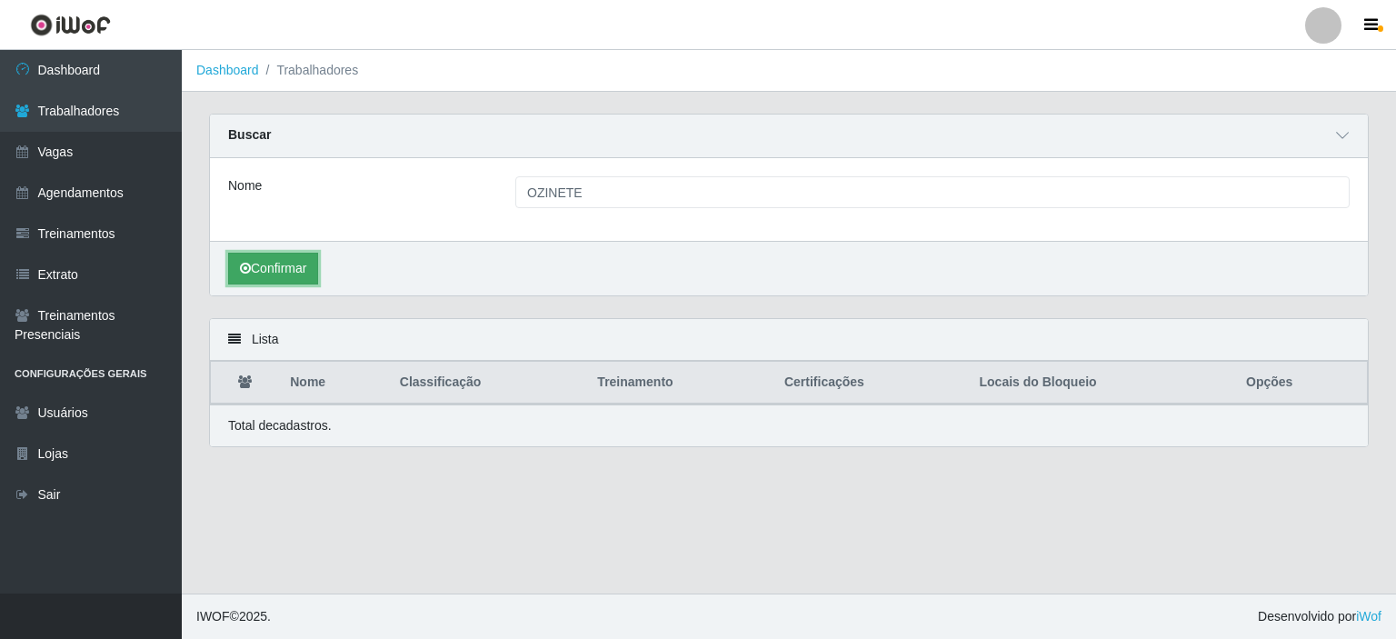
click at [316, 271] on button "Confirmar" at bounding box center [273, 269] width 90 height 32
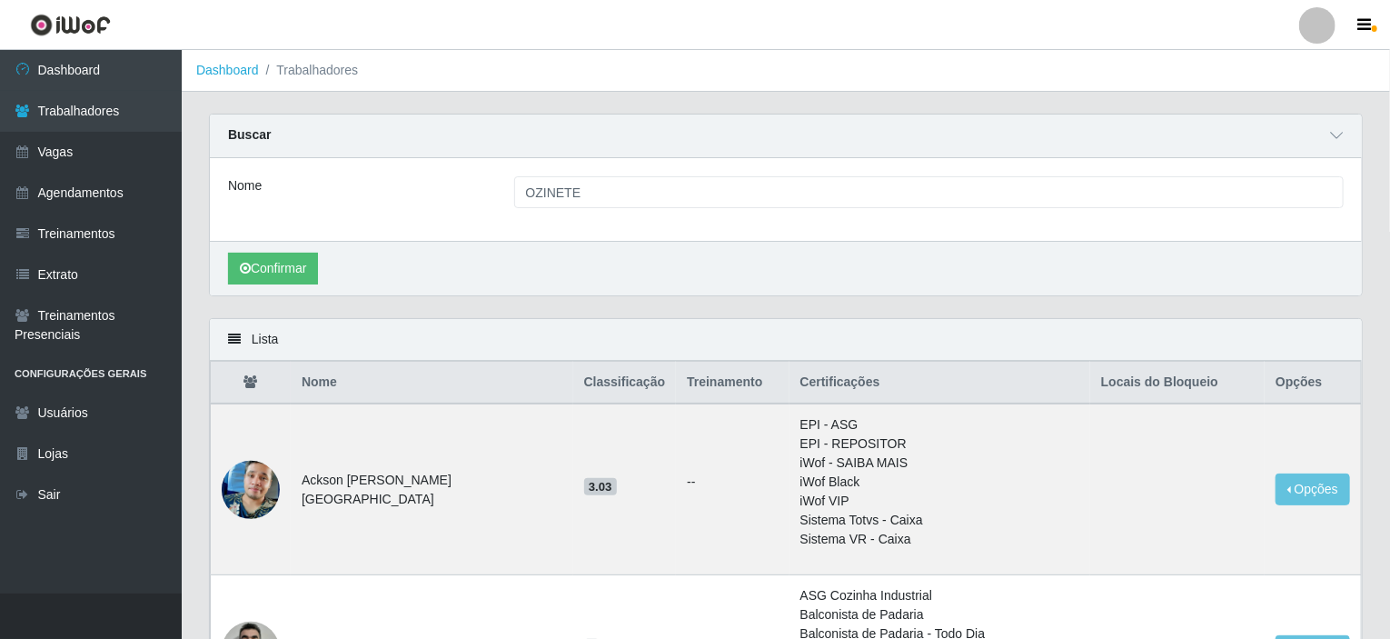
click at [1090, 379] on th "Locais do Bloqueio" at bounding box center [1177, 383] width 174 height 43
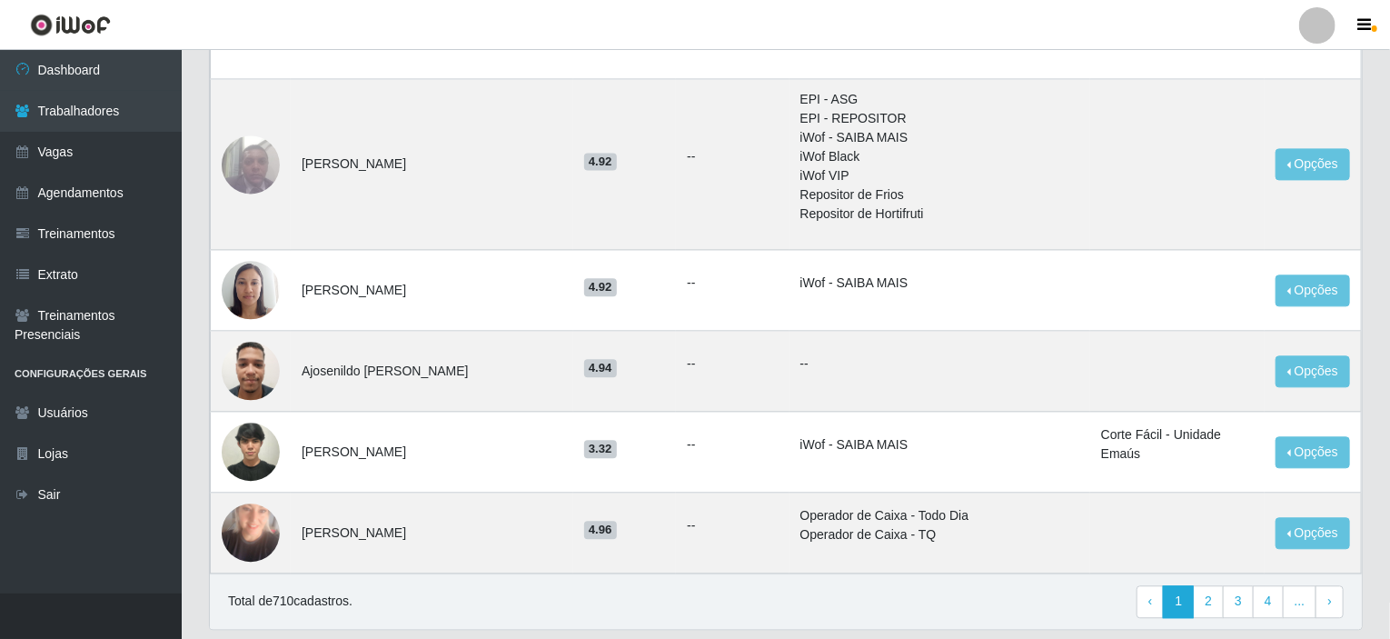
scroll to position [1952, 0]
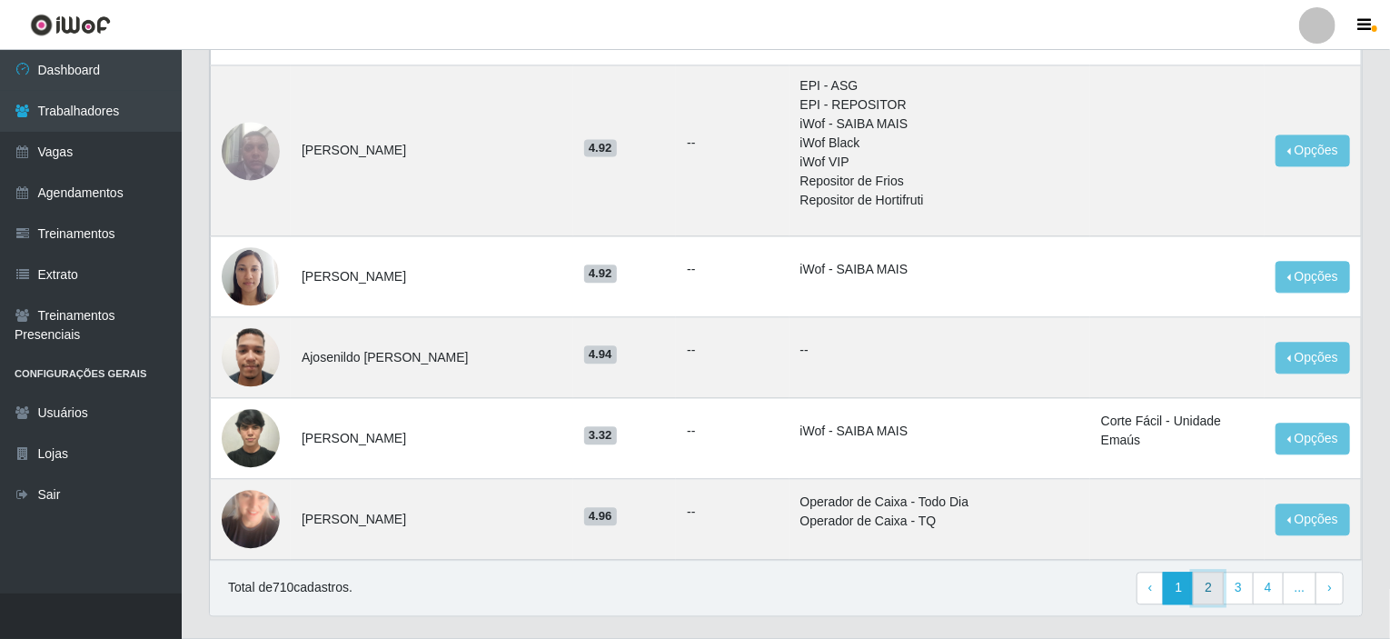
click at [1211, 571] on link "2" at bounding box center [1208, 587] width 31 height 33
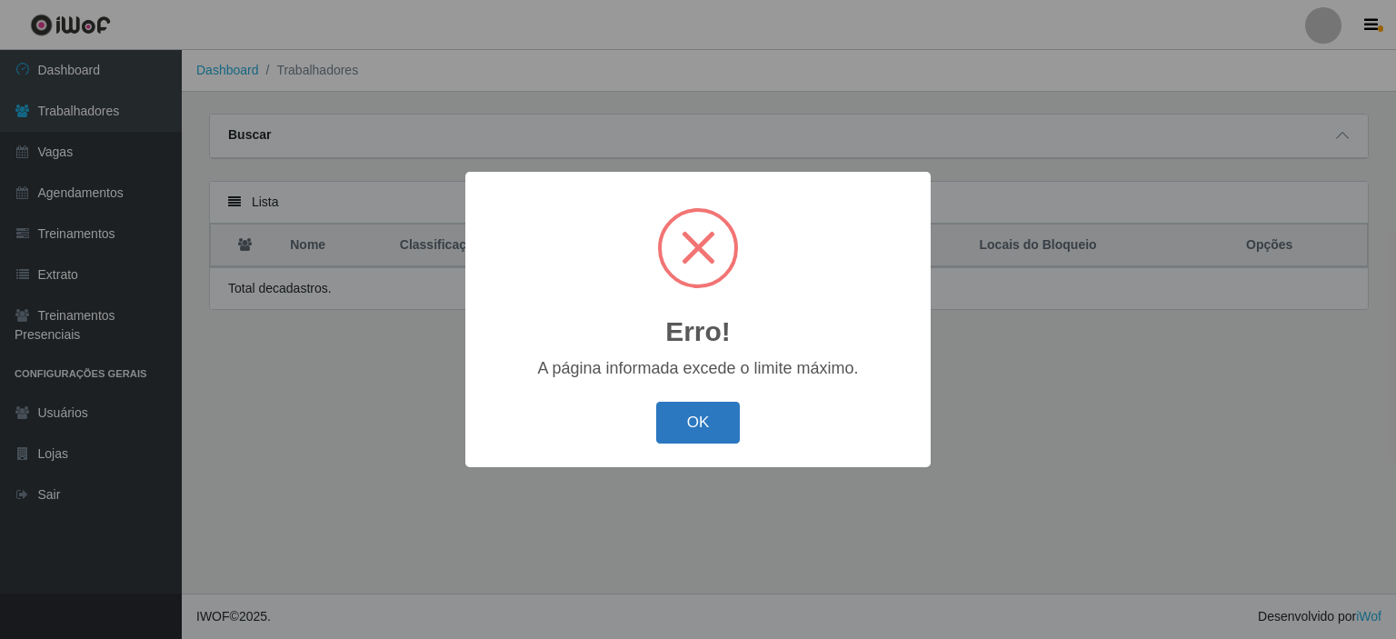
click at [698, 431] on button "OK" at bounding box center [698, 423] width 84 height 43
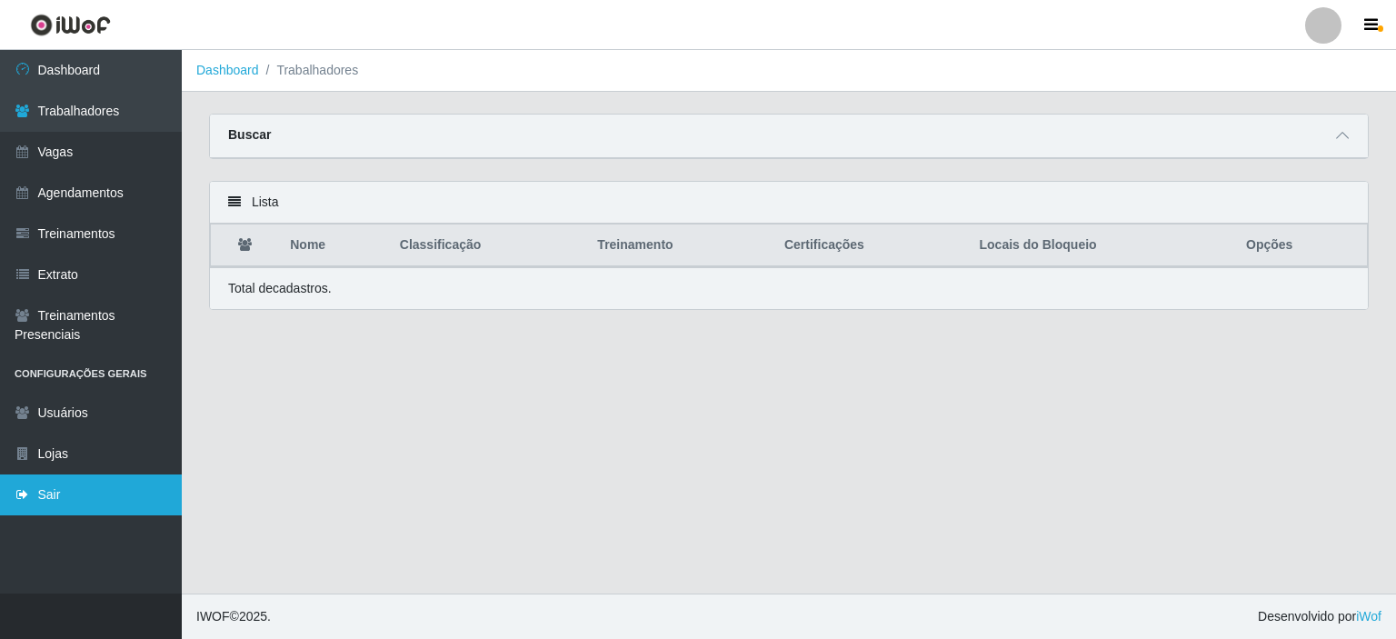
click at [61, 477] on link "Sair" at bounding box center [91, 494] width 182 height 41
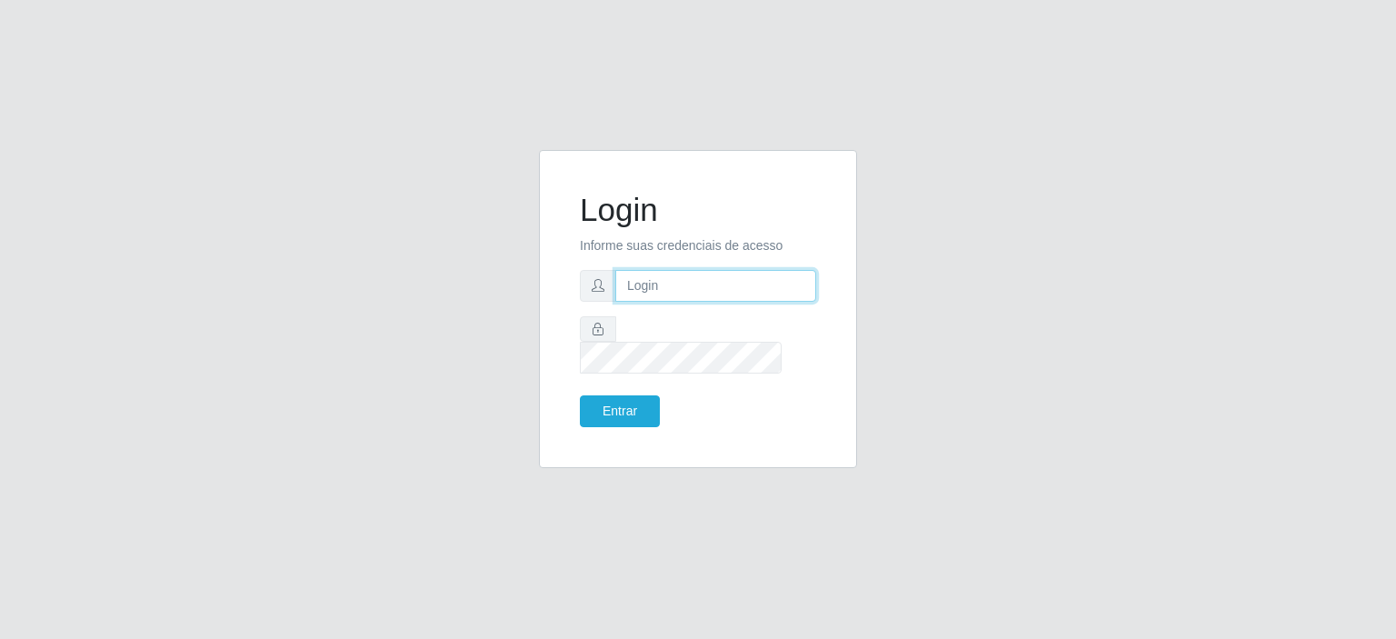
click at [643, 286] on input "text" at bounding box center [715, 286] width 201 height 32
type input "[EMAIL_ADDRESS][DOMAIN_NAME]"
click at [607, 401] on button "Entrar" at bounding box center [620, 411] width 80 height 32
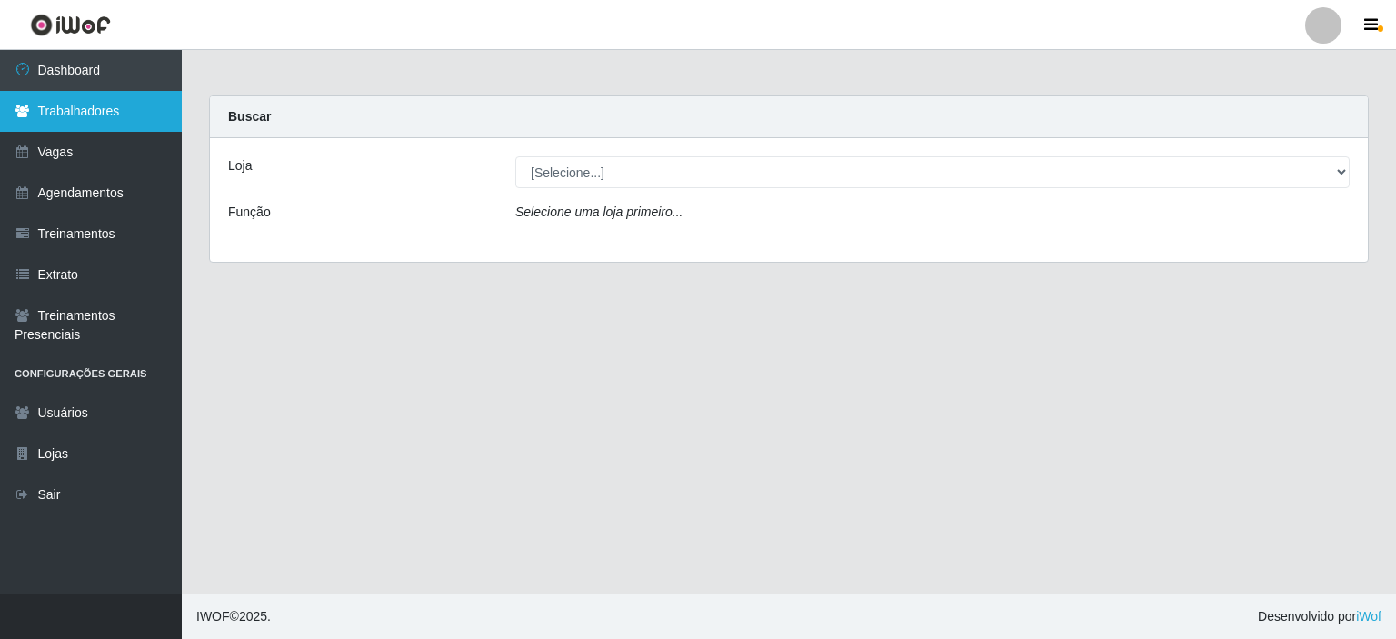
click at [114, 113] on link "Trabalhadores" at bounding box center [91, 111] width 182 height 41
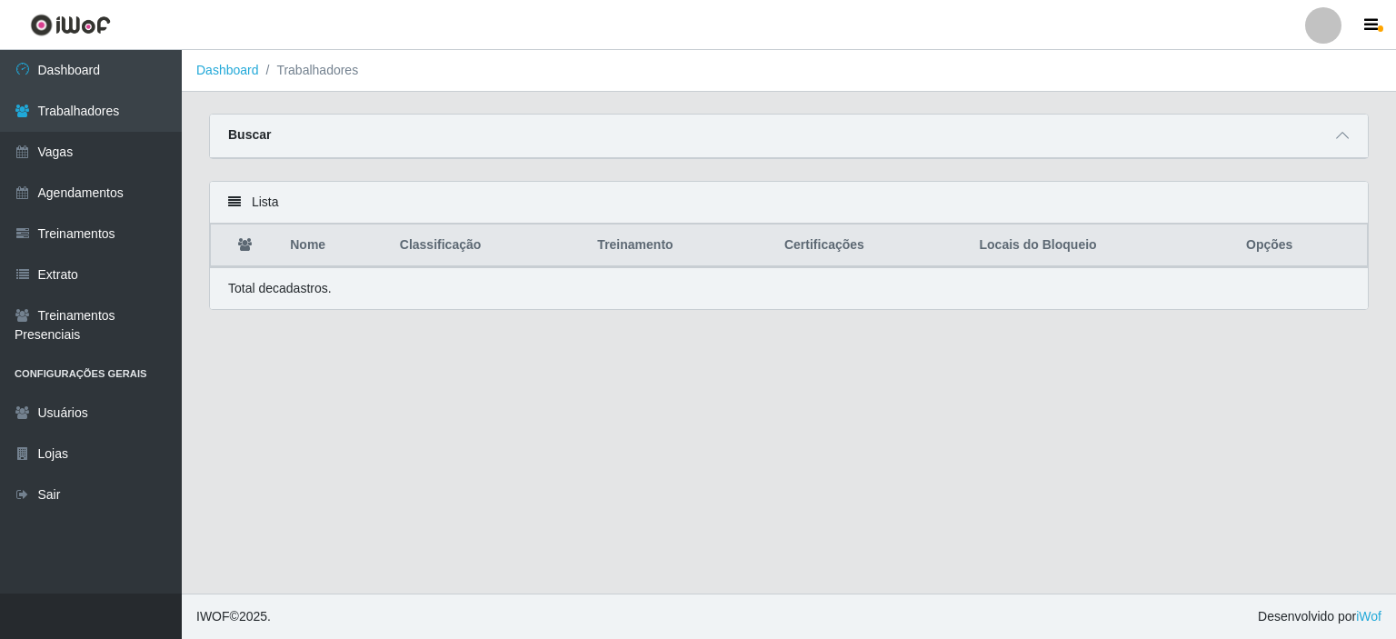
click at [371, 126] on div "Buscar" at bounding box center [789, 136] width 1158 height 44
click at [1355, 128] on div "Buscar" at bounding box center [789, 136] width 1158 height 44
click at [1337, 130] on icon at bounding box center [1342, 135] width 13 height 13
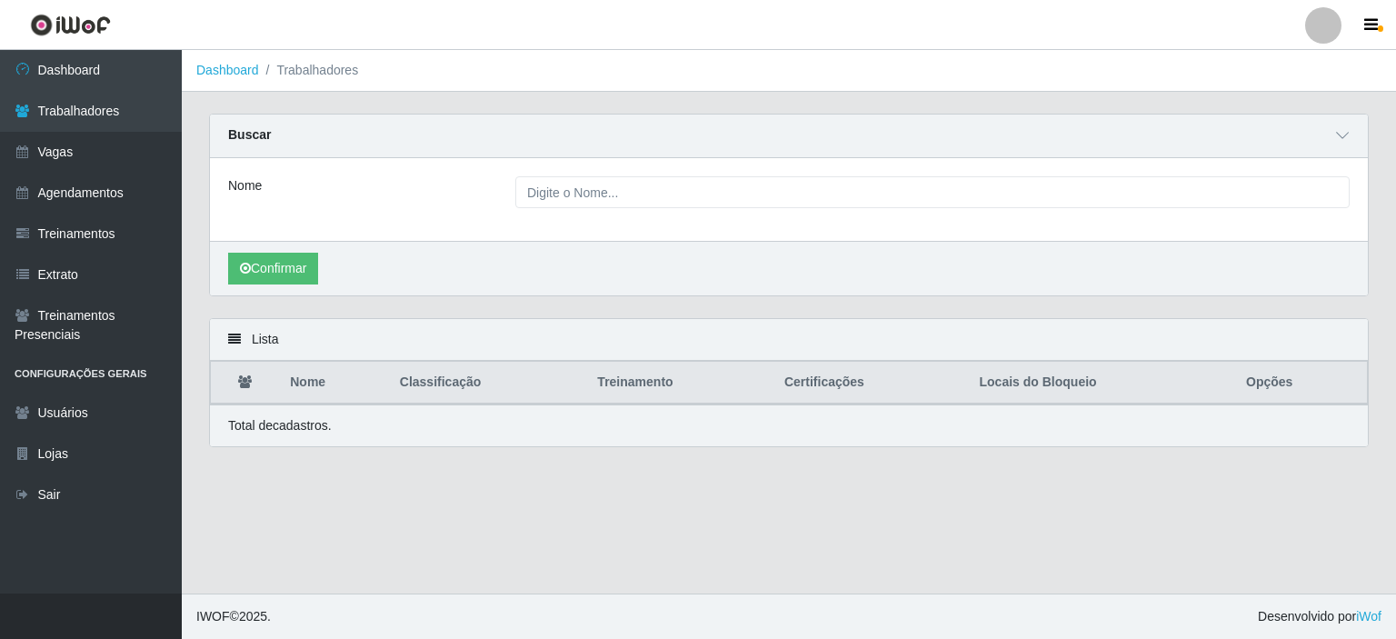
click at [657, 166] on div "Nome" at bounding box center [789, 199] width 1158 height 83
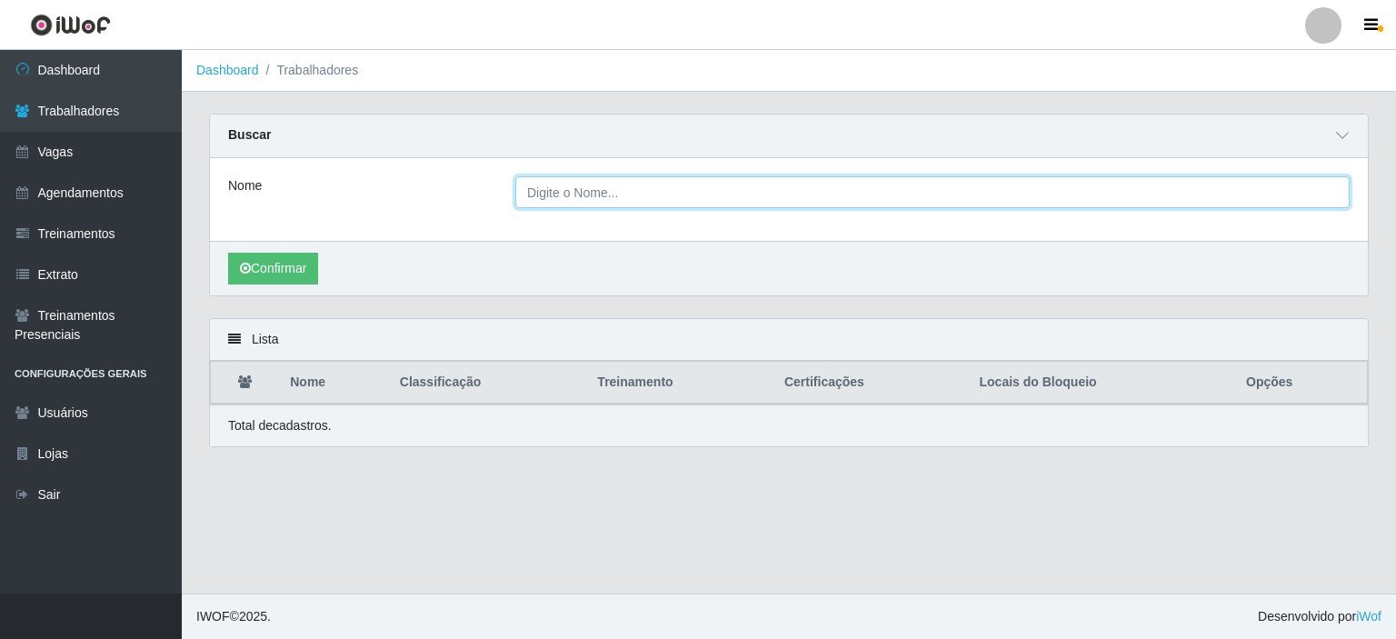
click at [635, 190] on input "Nome" at bounding box center [932, 192] width 834 height 32
type input "j"
type input "L"
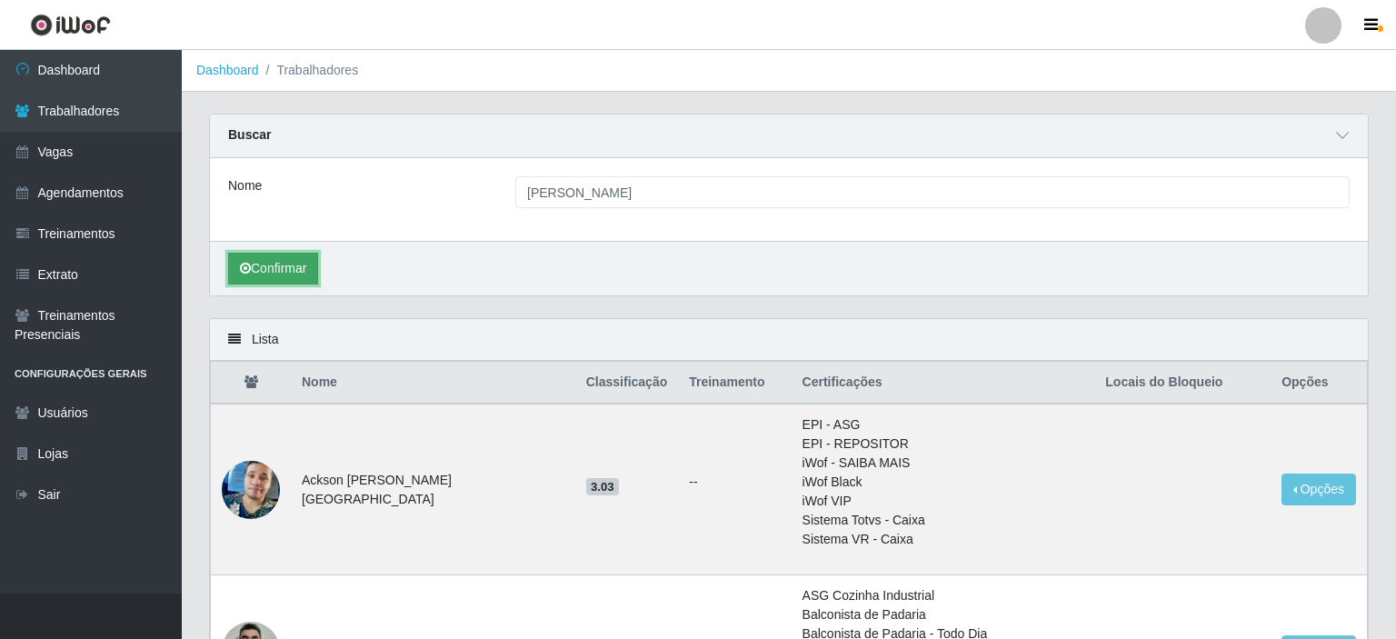
click at [309, 261] on button "Confirmar" at bounding box center [273, 269] width 90 height 32
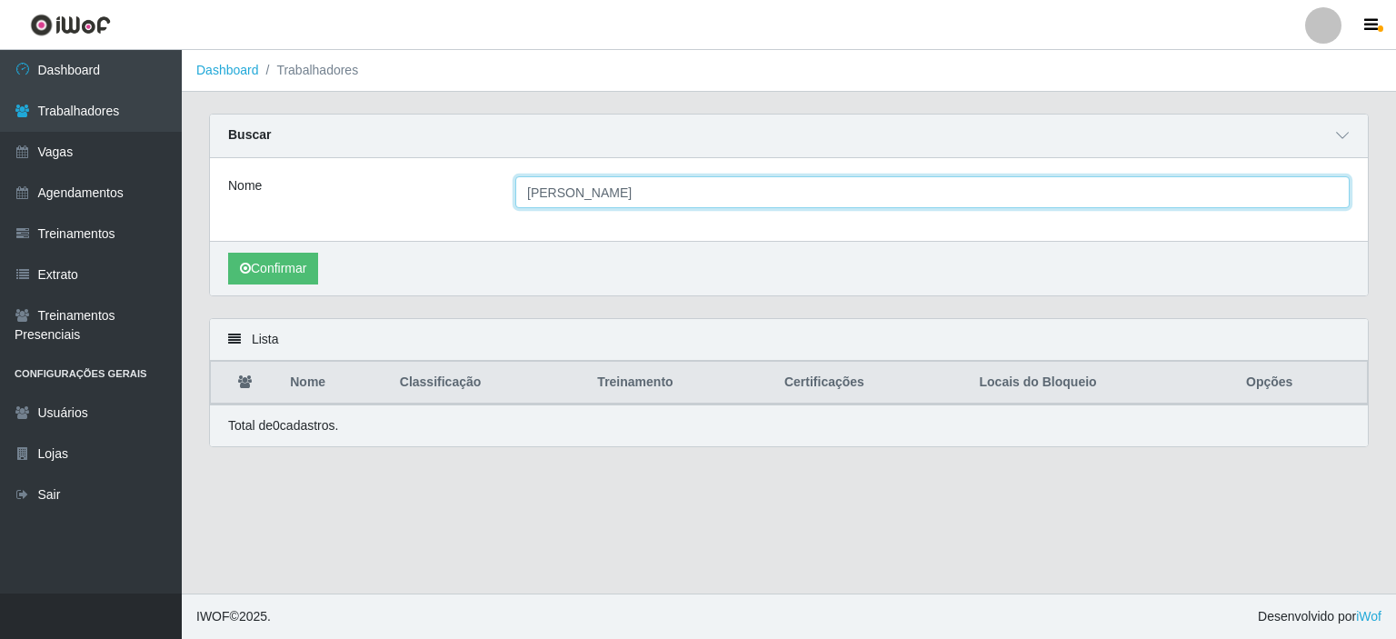
click at [591, 205] on input "JULIANA R" at bounding box center [932, 192] width 834 height 32
type input "JULIANA"
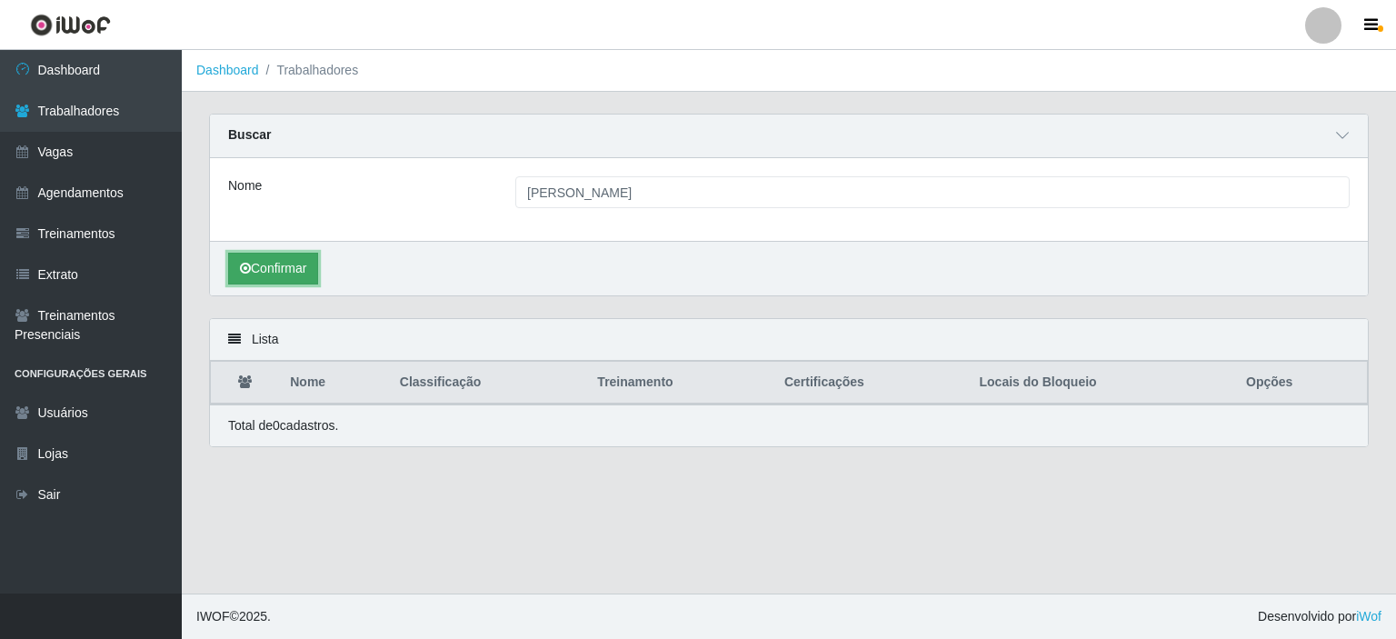
click at [294, 274] on button "Confirmar" at bounding box center [273, 269] width 90 height 32
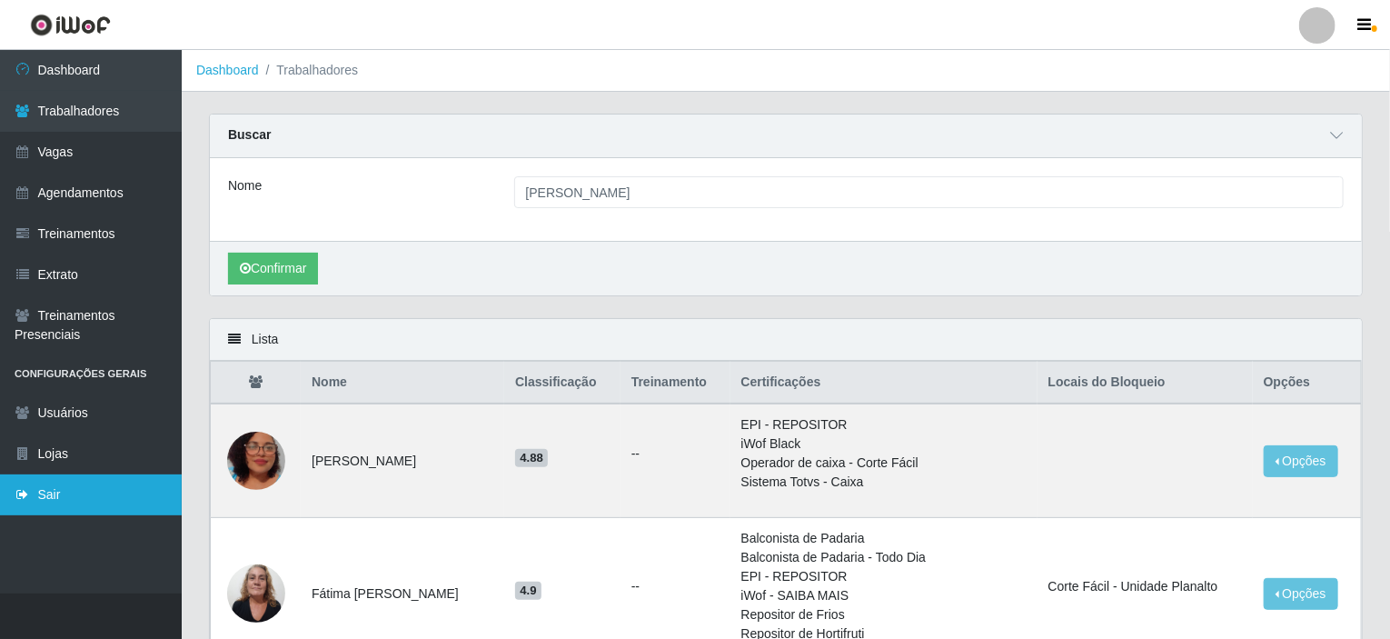
click at [102, 502] on link "Sair" at bounding box center [91, 494] width 182 height 41
